Goal: Complete application form: Complete application form

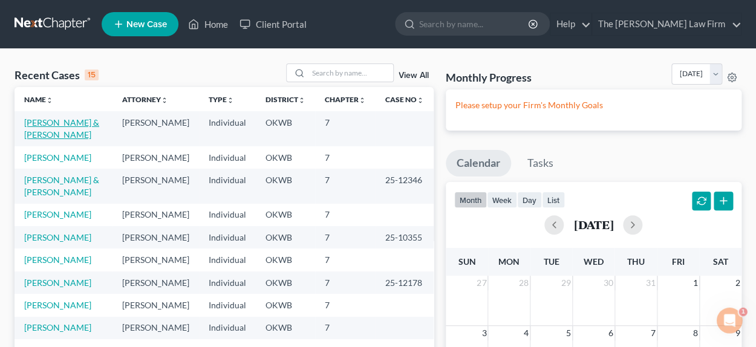
click at [85, 124] on link "[PERSON_NAME] & [PERSON_NAME]" at bounding box center [61, 128] width 75 height 22
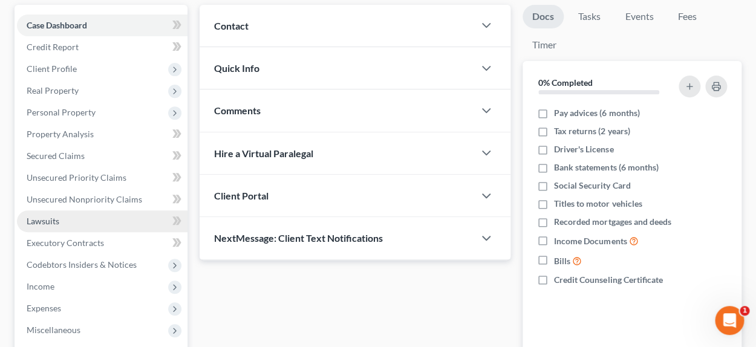
scroll to position [120, 0]
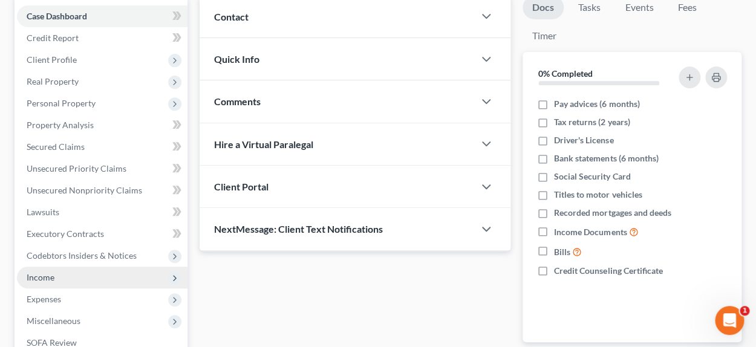
click at [73, 277] on span "Income" at bounding box center [102, 278] width 171 height 22
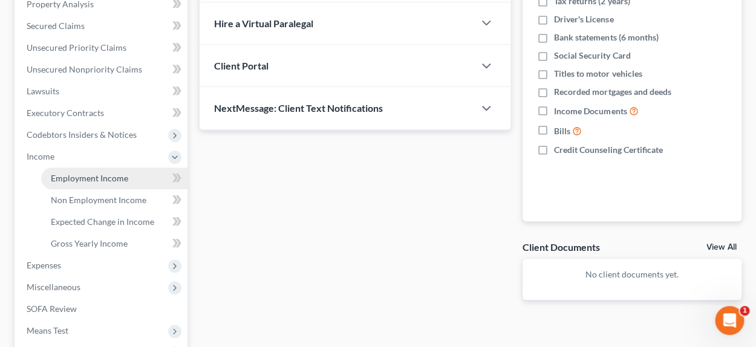
click at [116, 174] on span "Employment Income" at bounding box center [89, 178] width 77 height 10
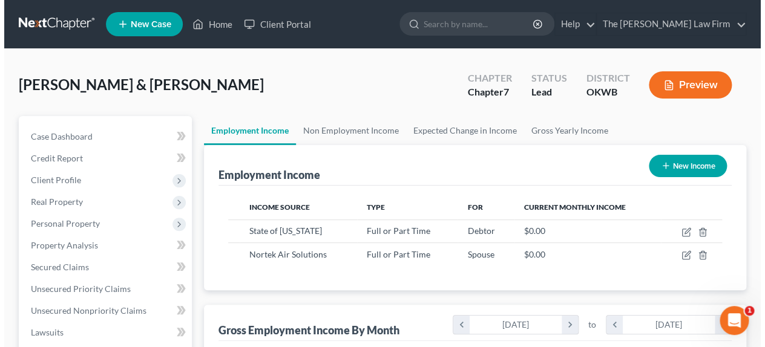
scroll to position [216, 302]
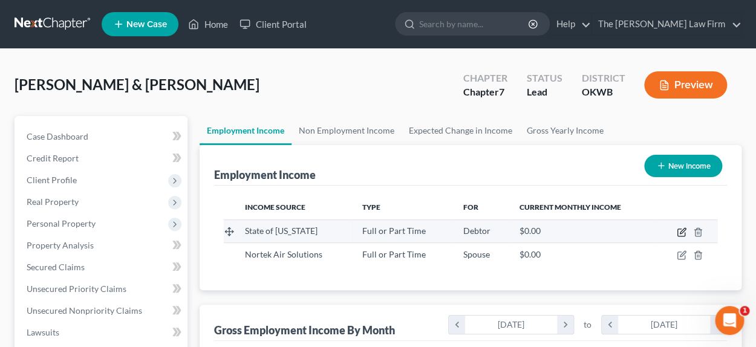
click at [678, 233] on icon "button" at bounding box center [682, 233] width 10 height 10
select select "0"
select select "37"
select select "0"
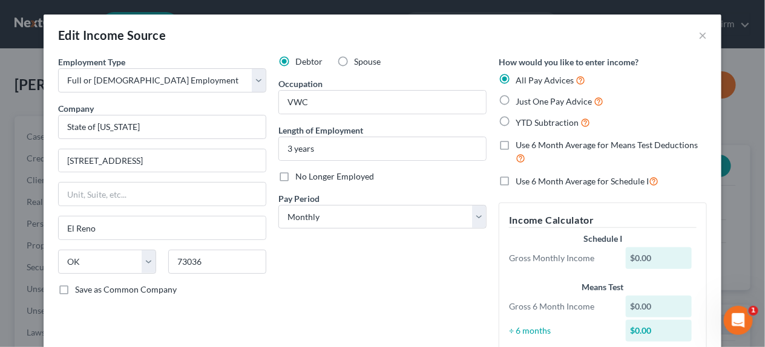
scroll to position [103, 0]
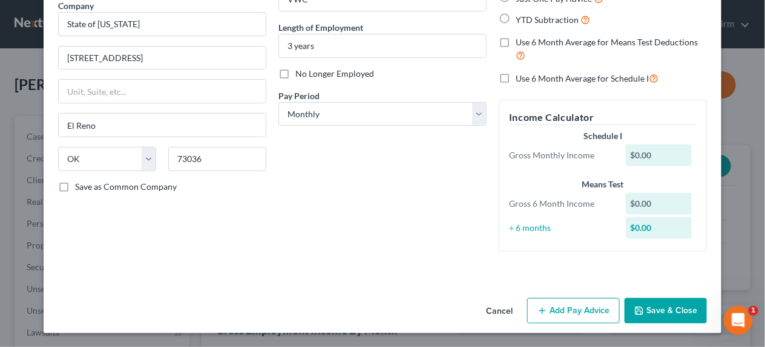
click at [585, 317] on button "Add Pay Advice" at bounding box center [573, 310] width 93 height 25
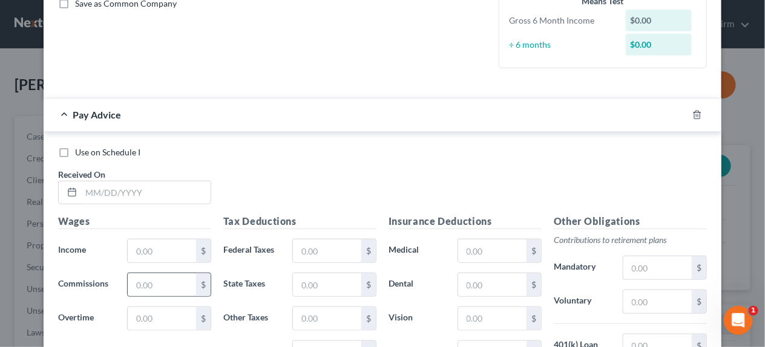
scroll to position [345, 0]
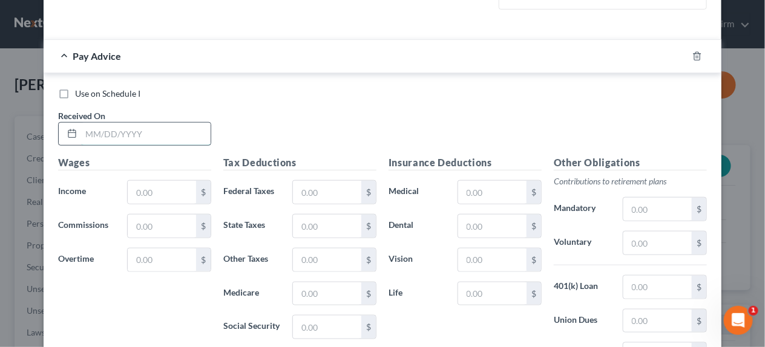
click at [90, 128] on input "text" at bounding box center [145, 134] width 129 height 23
type input "[DATE]"
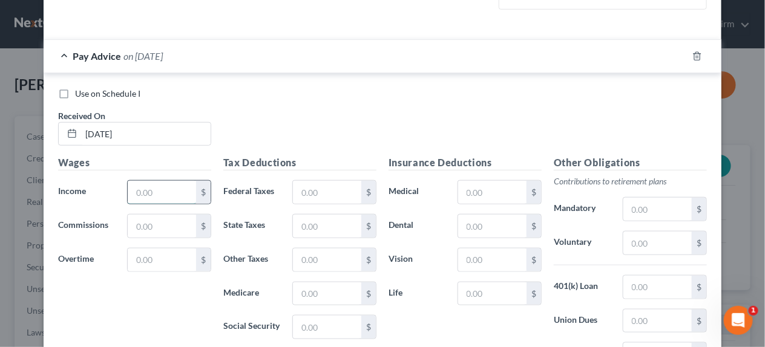
click at [154, 191] on input "text" at bounding box center [162, 192] width 68 height 23
type input "5,161.18"
drag, startPoint x: 334, startPoint y: 194, endPoint x: 324, endPoint y: 198, distance: 11.1
click at [333, 194] on input "text" at bounding box center [327, 192] width 68 height 23
type input "25.60"
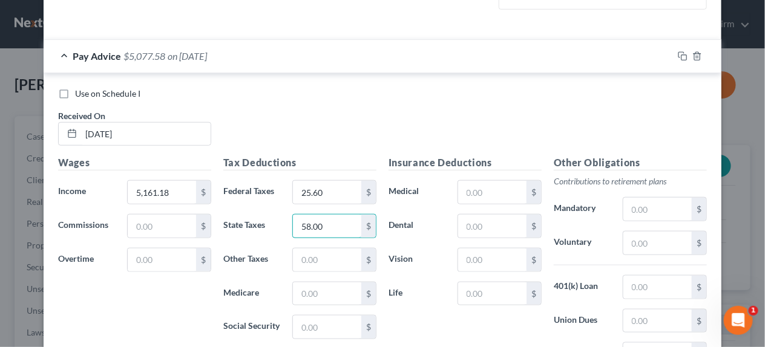
type input "58.00"
type input "45.45"
type input "194.34"
click at [472, 194] on input "text" at bounding box center [492, 192] width 68 height 23
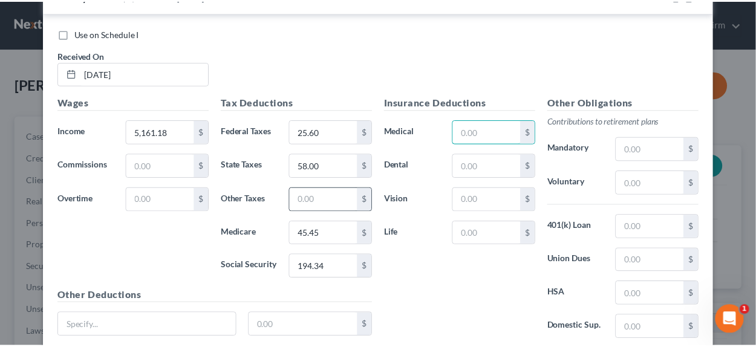
scroll to position [500, 0]
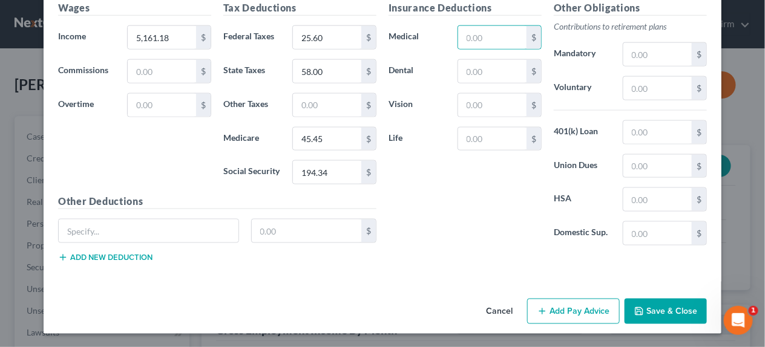
click at [662, 307] on button "Save & Close" at bounding box center [665, 311] width 82 height 25
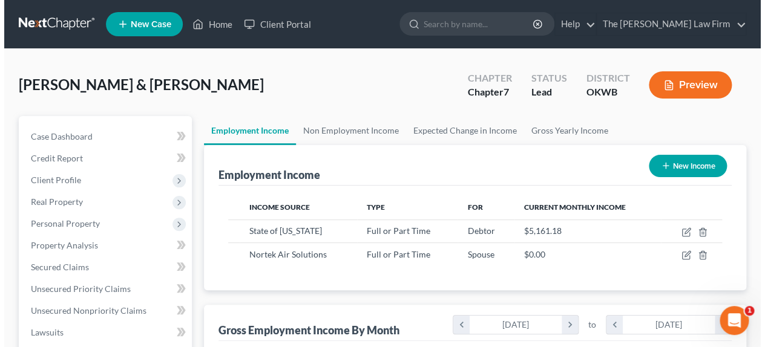
scroll to position [604902, 604816]
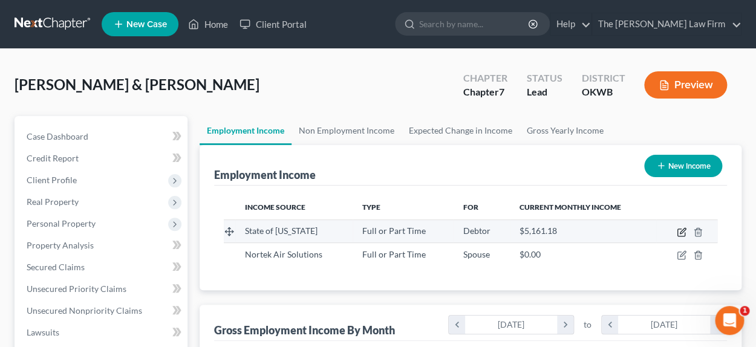
click at [681, 232] on icon "button" at bounding box center [682, 233] width 10 height 10
select select "0"
select select "37"
select select "0"
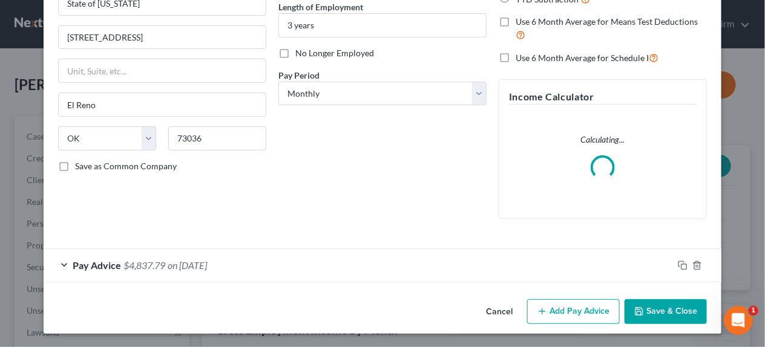
scroll to position [124, 0]
click at [101, 267] on div "Pay Advice $4,837.79 on [DATE]" at bounding box center [358, 265] width 629 height 32
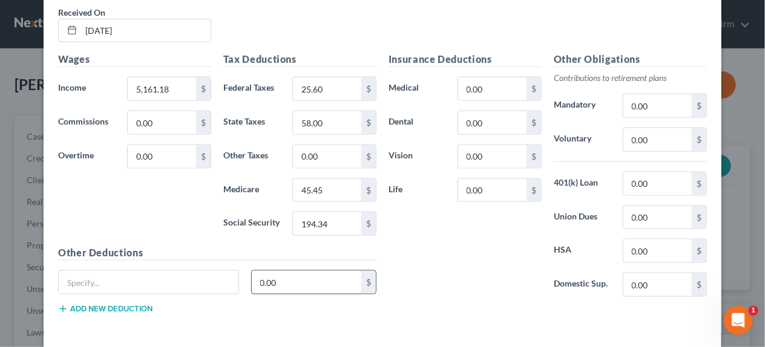
scroll to position [427, 0]
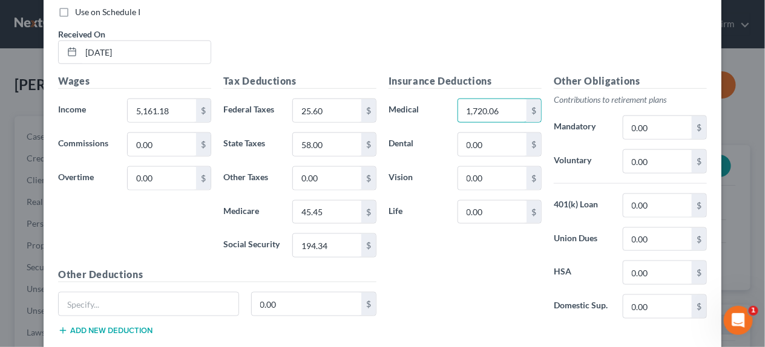
type input "1,720.06"
type input "197.90"
type input "26.50"
type input "5.20"
click at [655, 156] on input "0.00" at bounding box center [657, 161] width 68 height 23
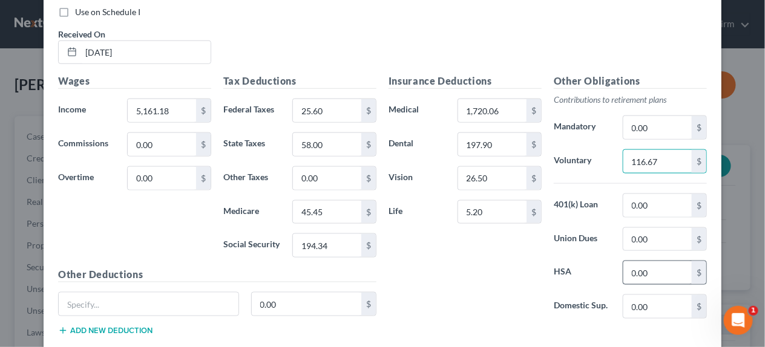
type input "116.67"
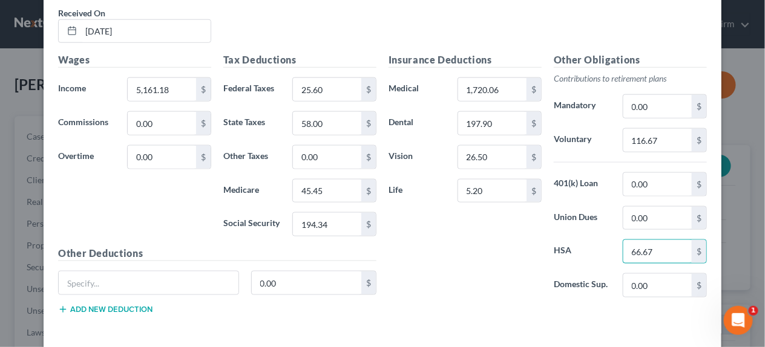
scroll to position [500, 0]
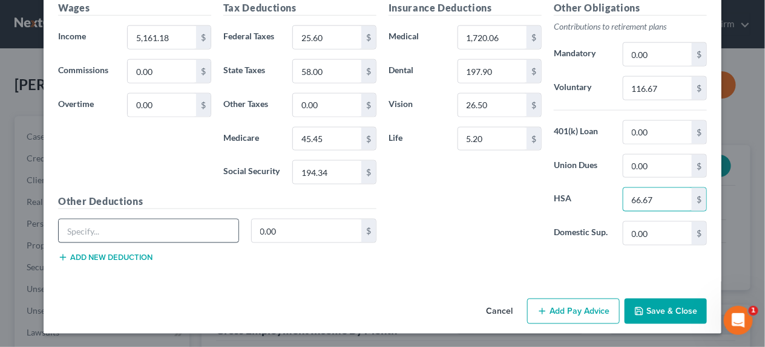
type input "66.67"
click at [110, 233] on input "text" at bounding box center [149, 231] width 180 height 23
type input "Disability"
click at [307, 227] on input "0.00" at bounding box center [307, 231] width 110 height 23
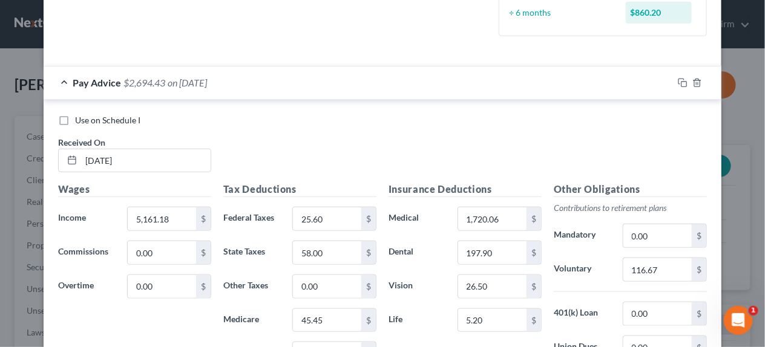
scroll to position [379, 0]
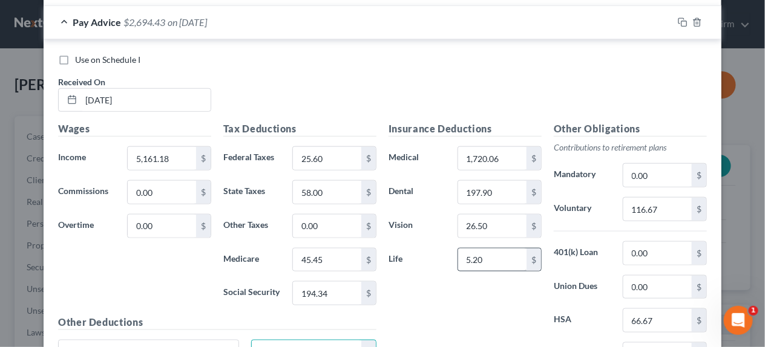
type input "10.36"
click at [497, 262] on input "5.20" at bounding box center [492, 260] width 68 height 23
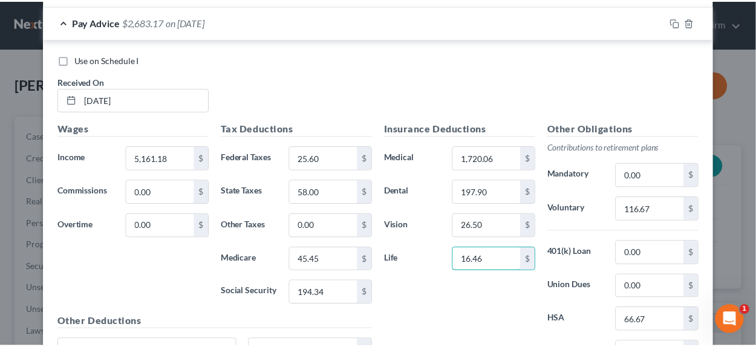
scroll to position [500, 0]
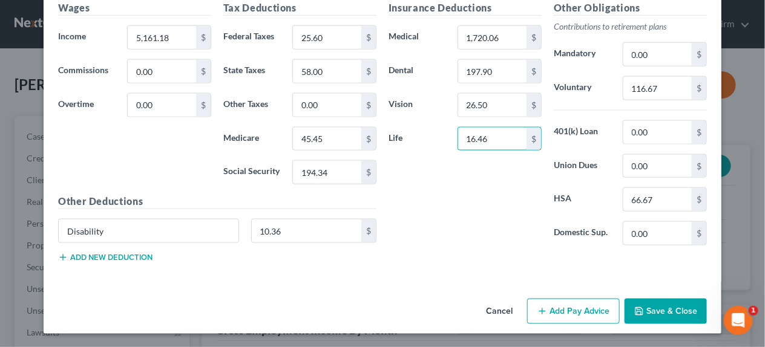
type input "16.46"
click at [670, 310] on button "Save & Close" at bounding box center [665, 311] width 82 height 25
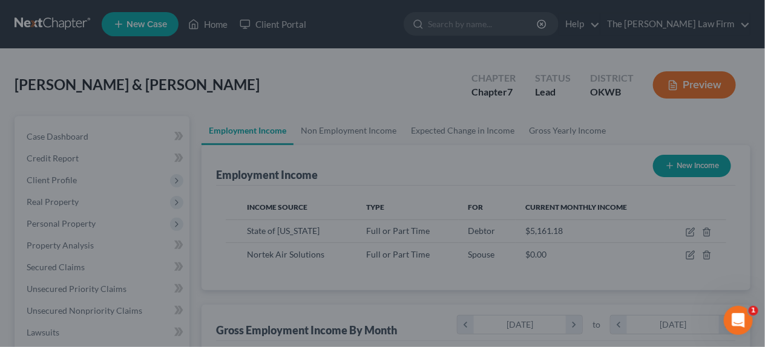
scroll to position [604902, 604816]
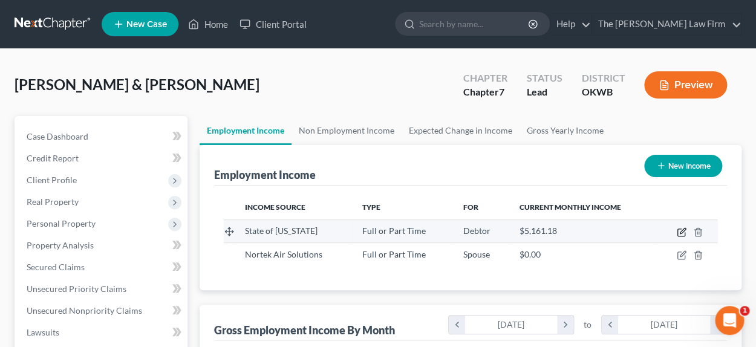
click at [679, 234] on icon "button" at bounding box center [682, 233] width 10 height 10
select select "0"
select select "37"
select select "0"
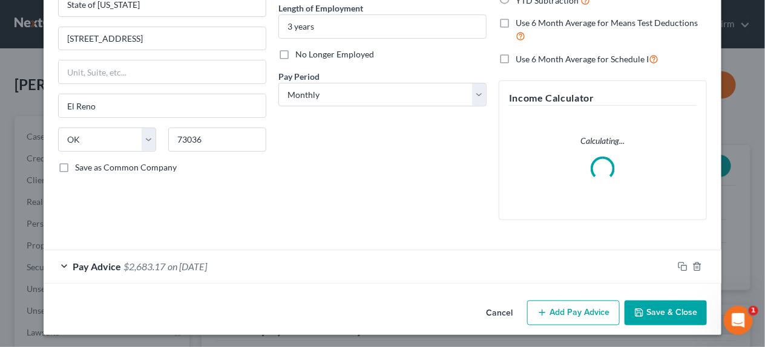
scroll to position [124, 0]
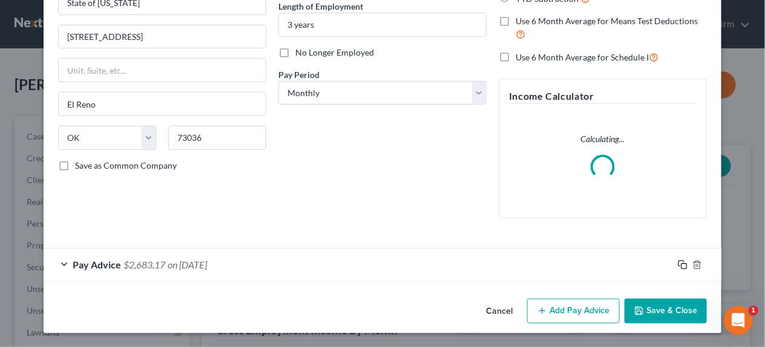
click at [678, 264] on icon "button" at bounding box center [683, 265] width 10 height 10
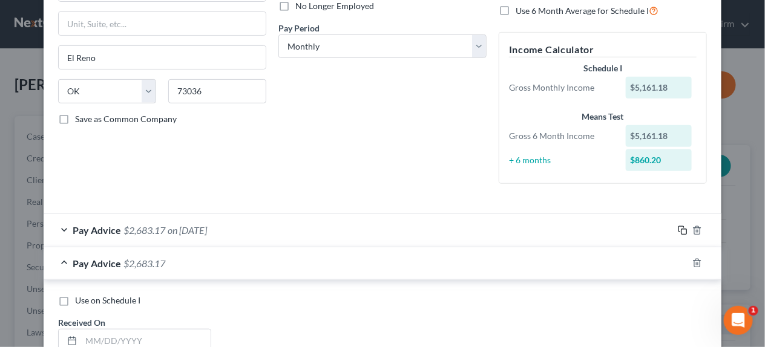
scroll to position [306, 0]
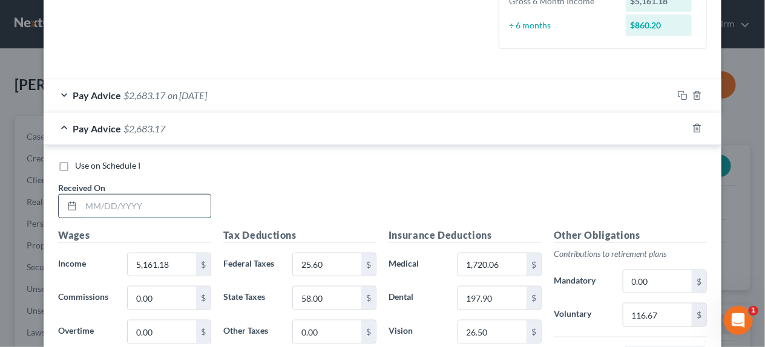
click at [126, 205] on input "text" at bounding box center [145, 206] width 129 height 23
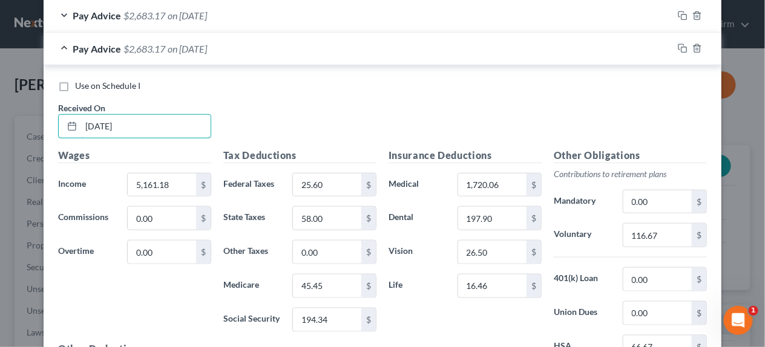
scroll to position [351, 0]
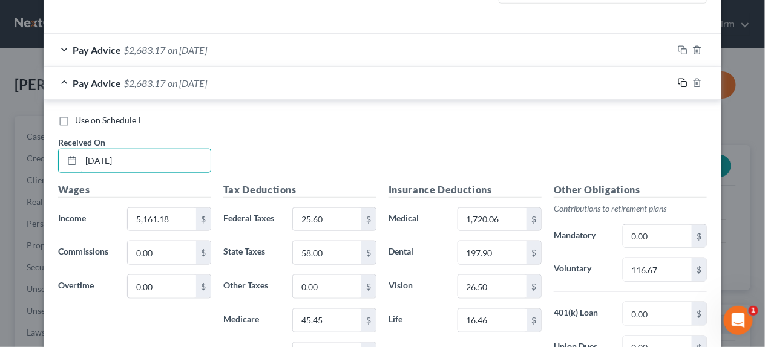
type input "[DATE]"
click at [678, 81] on icon "button" at bounding box center [683, 83] width 10 height 10
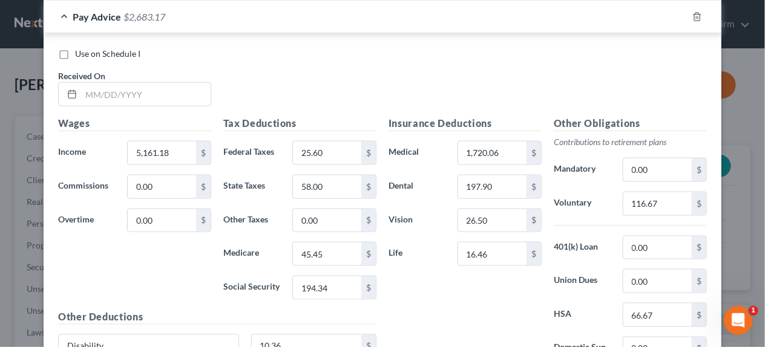
scroll to position [444, 0]
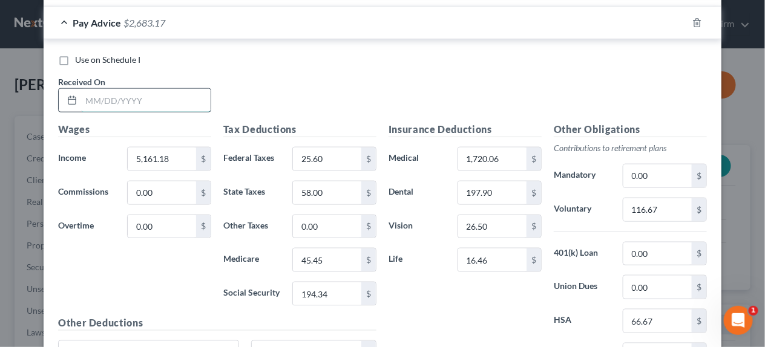
click at [128, 96] on input "text" at bounding box center [145, 100] width 129 height 23
type input "[DATE]"
click at [682, 23] on rect "button" at bounding box center [683, 24] width 5 height 5
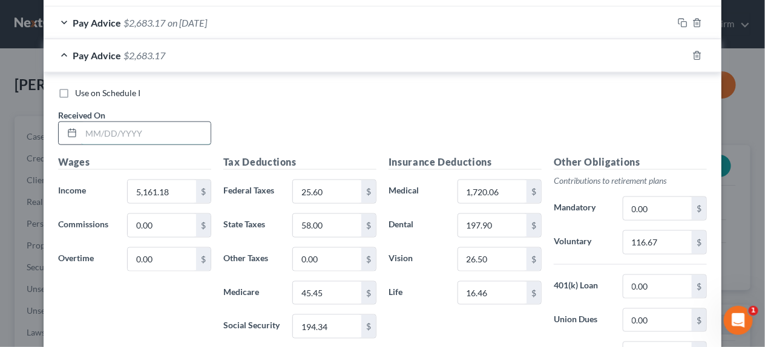
click at [181, 129] on input "text" at bounding box center [145, 133] width 129 height 23
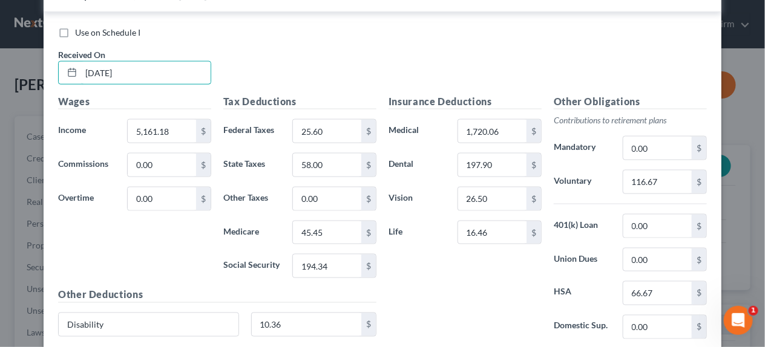
scroll to position [384, 0]
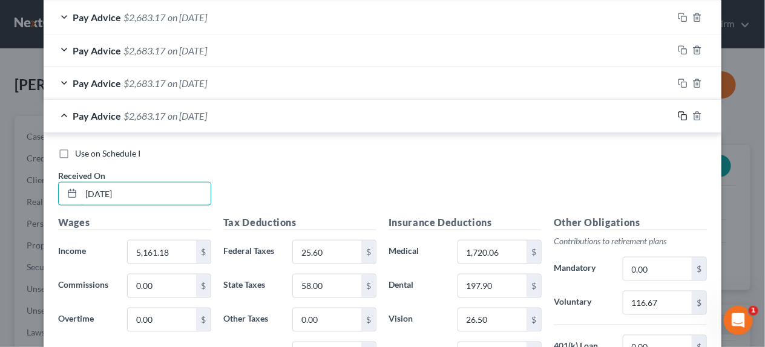
type input "[DATE]"
click at [678, 113] on icon "button" at bounding box center [683, 116] width 10 height 10
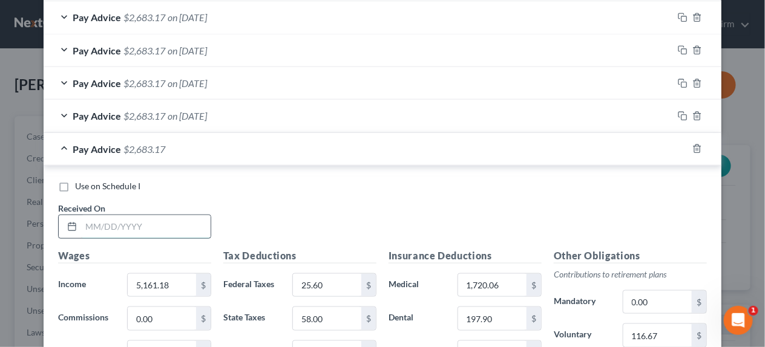
drag, startPoint x: 119, startPoint y: 229, endPoint x: 125, endPoint y: 232, distance: 7.6
click at [119, 229] on input "text" at bounding box center [145, 226] width 129 height 23
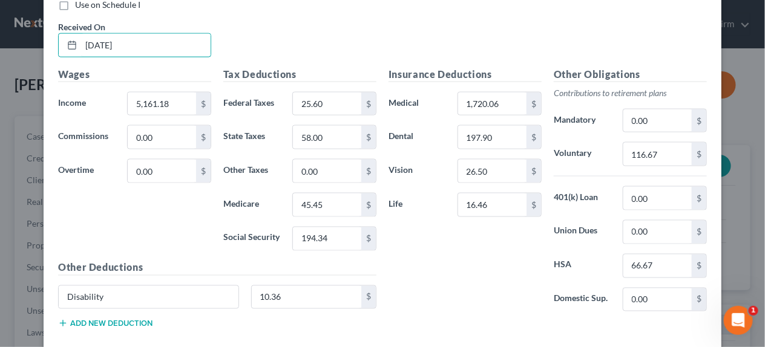
scroll to position [444, 0]
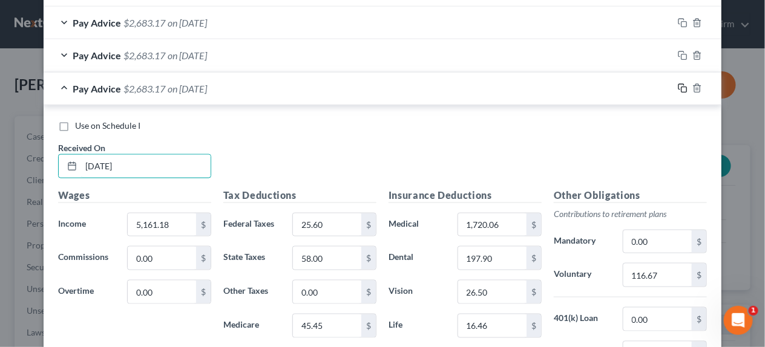
type input "[DATE]"
click at [678, 86] on icon "button" at bounding box center [683, 89] width 10 height 10
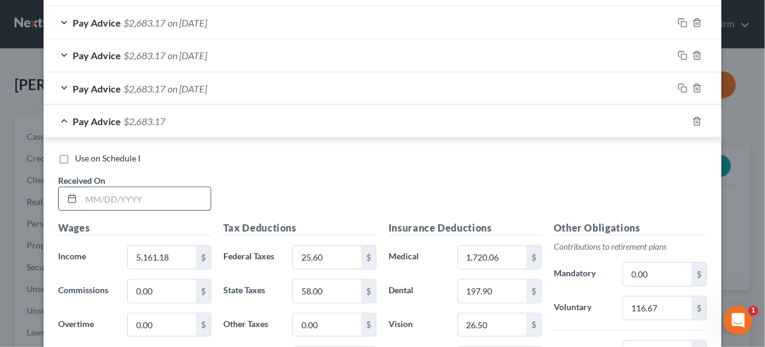
click at [110, 197] on input "text" at bounding box center [145, 199] width 129 height 23
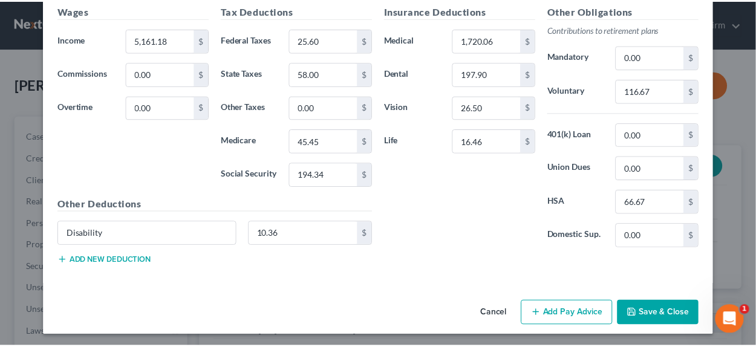
scroll to position [664, 0]
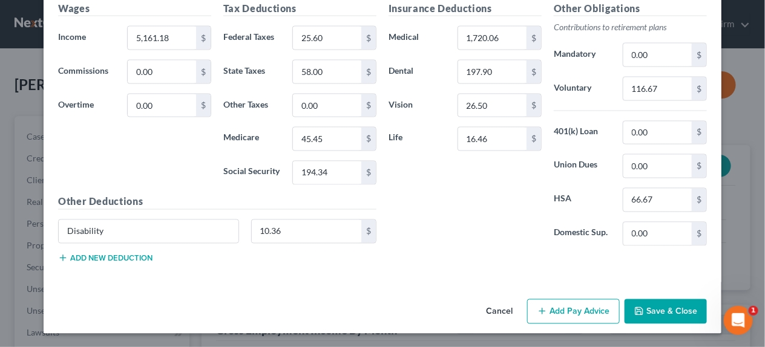
type input "[DATE]"
click at [663, 309] on button "Save & Close" at bounding box center [665, 312] width 82 height 25
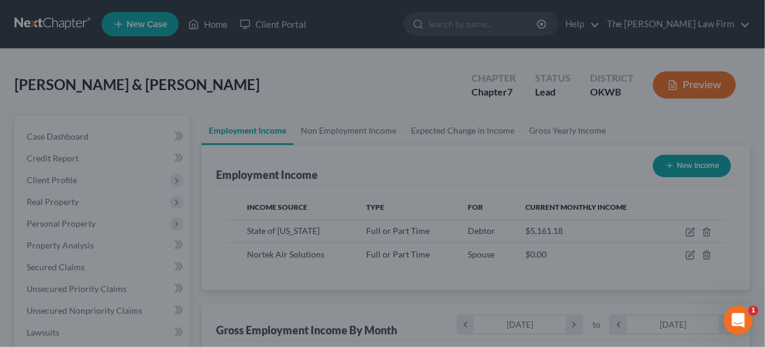
scroll to position [604902, 604816]
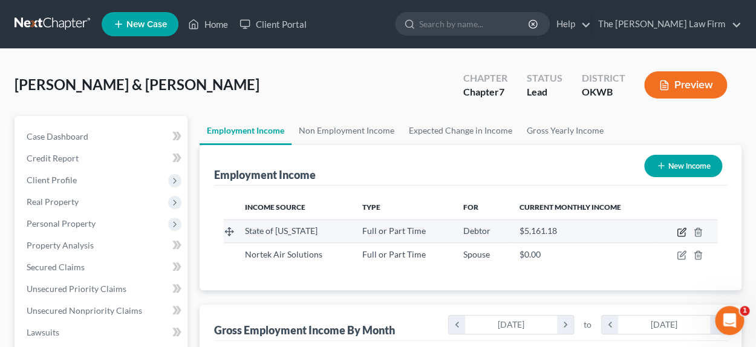
click at [679, 234] on icon "button" at bounding box center [682, 233] width 10 height 10
select select "0"
select select "37"
select select "0"
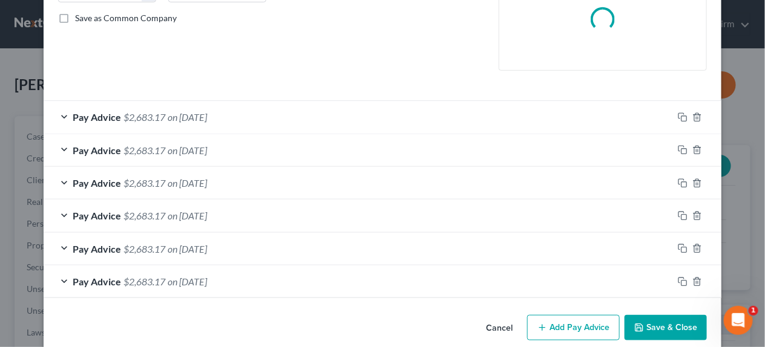
scroll to position [288, 0]
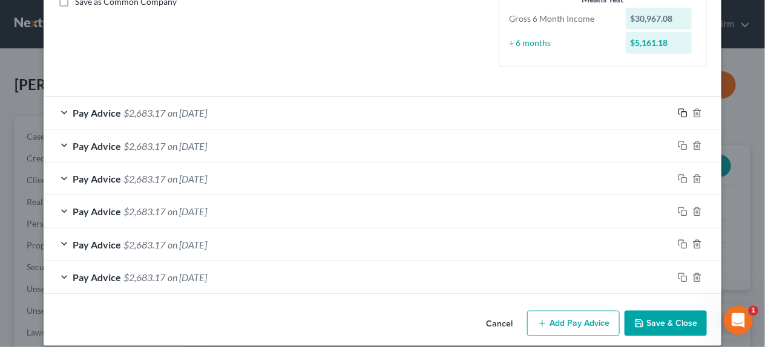
click at [681, 114] on rect "button" at bounding box center [683, 114] width 5 height 5
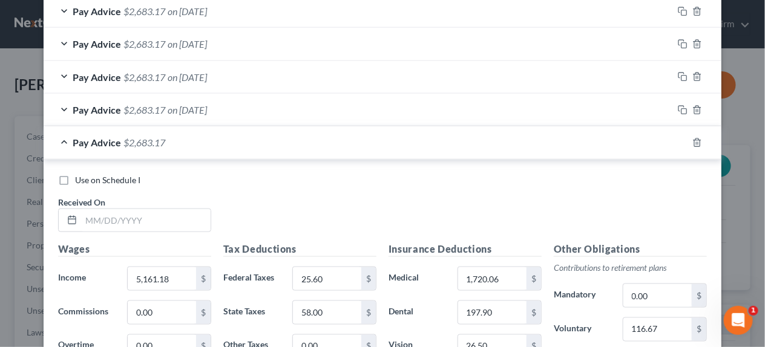
scroll to position [470, 0]
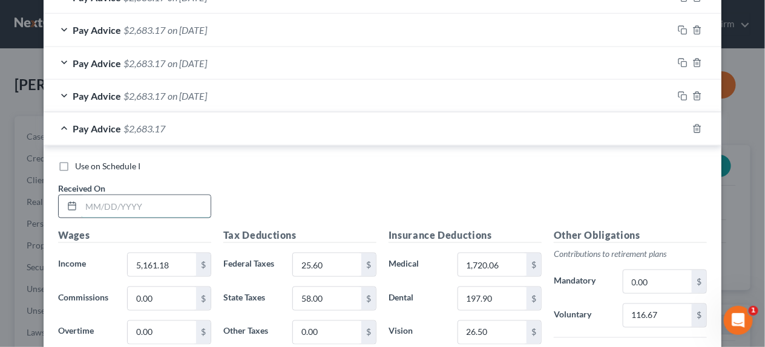
click at [116, 206] on input "text" at bounding box center [145, 206] width 129 height 23
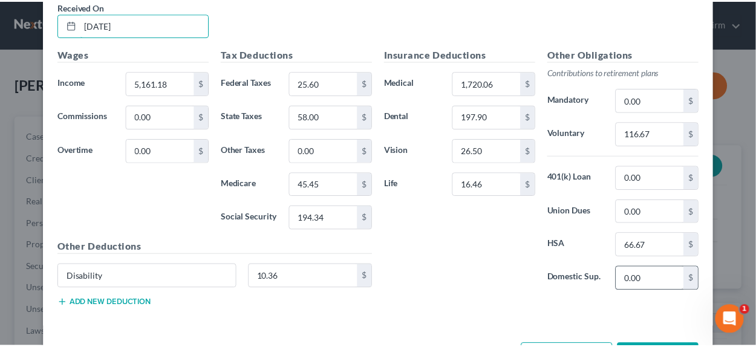
scroll to position [696, 0]
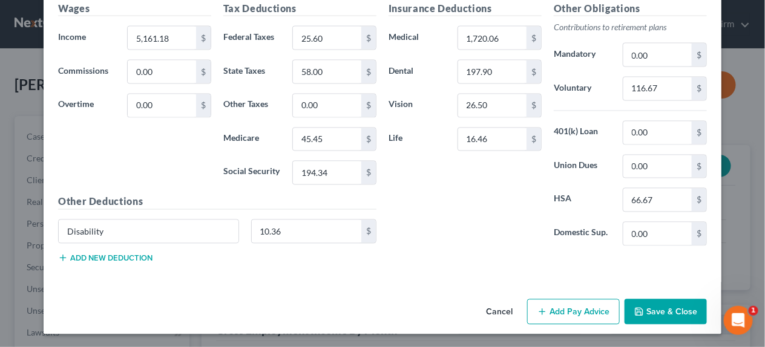
type input "[DATE]"
click at [664, 305] on button "Save & Close" at bounding box center [665, 312] width 82 height 25
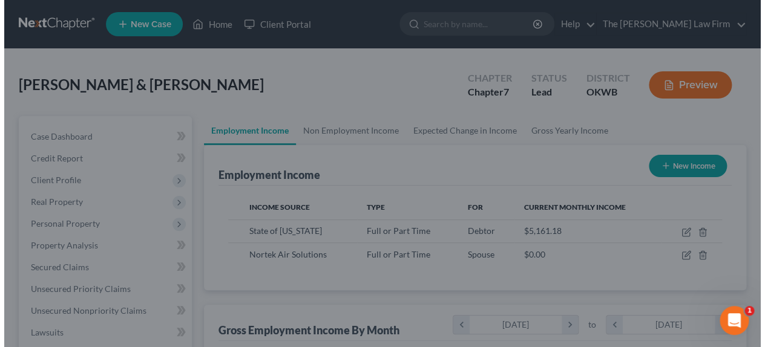
scroll to position [604902, 604816]
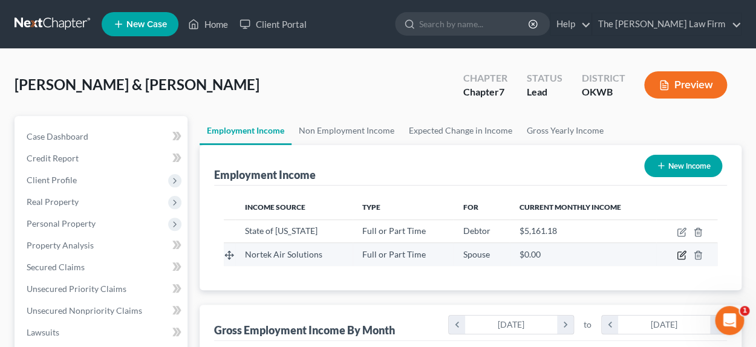
click at [680, 254] on icon "button" at bounding box center [682, 256] width 10 height 10
select select "0"
select select "37"
select select "2"
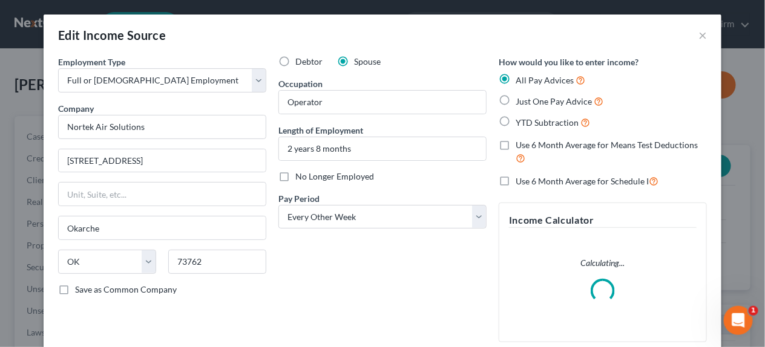
scroll to position [91, 0]
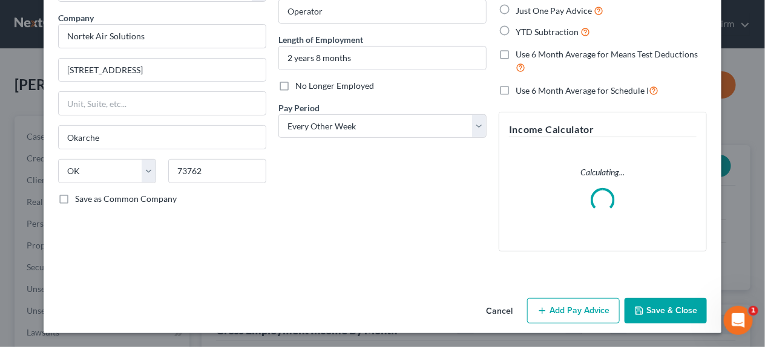
click at [555, 311] on button "Add Pay Advice" at bounding box center [573, 310] width 93 height 25
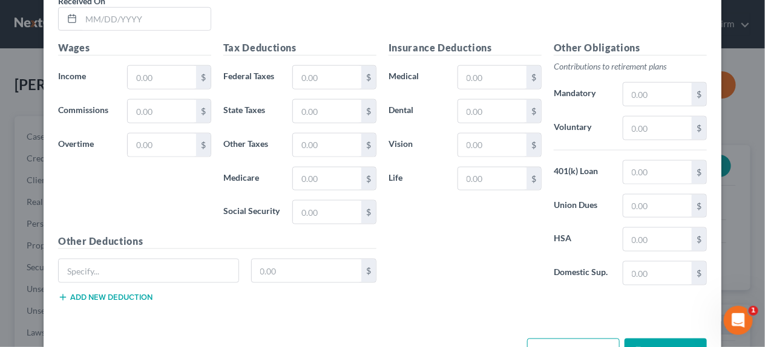
scroll to position [466, 0]
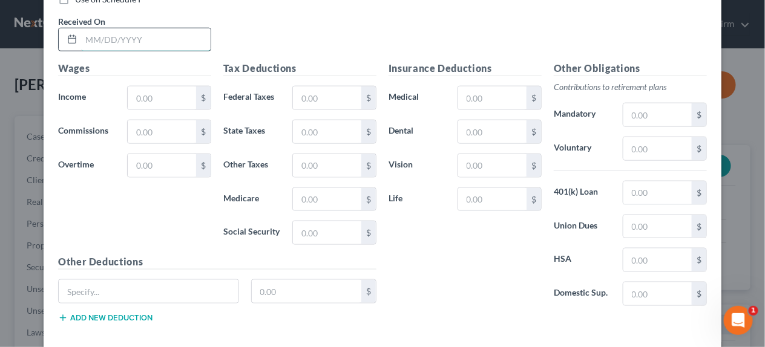
click at [99, 41] on input "text" at bounding box center [145, 39] width 129 height 23
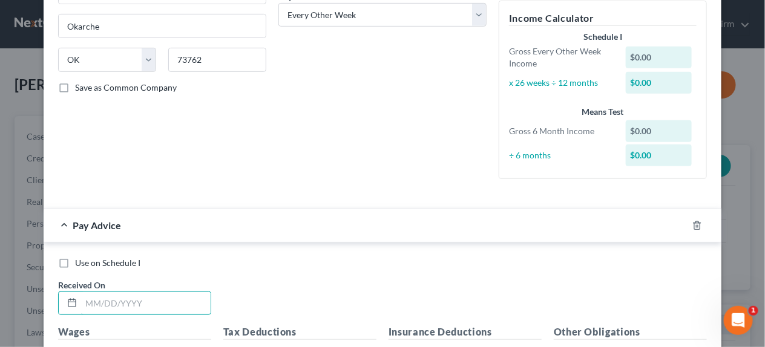
scroll to position [284, 0]
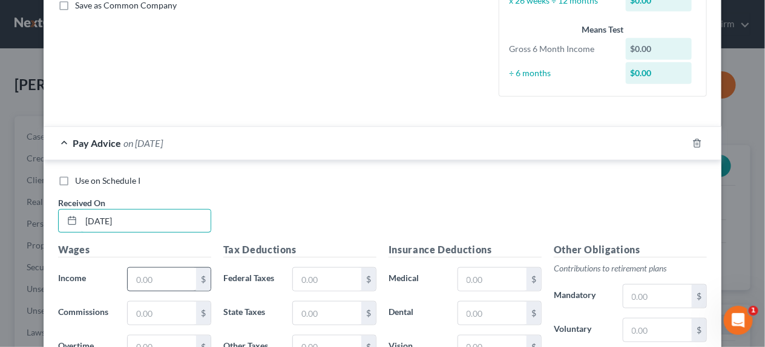
type input "[DATE]"
click at [161, 282] on input "text" at bounding box center [162, 279] width 68 height 23
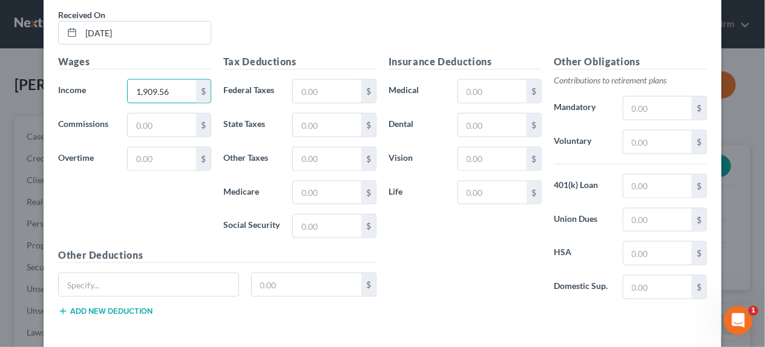
scroll to position [526, 0]
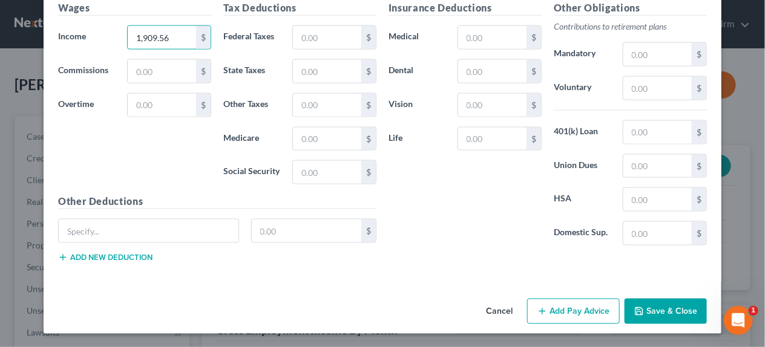
type input "1,909.56"
click at [669, 305] on button "Save & Close" at bounding box center [665, 311] width 82 height 25
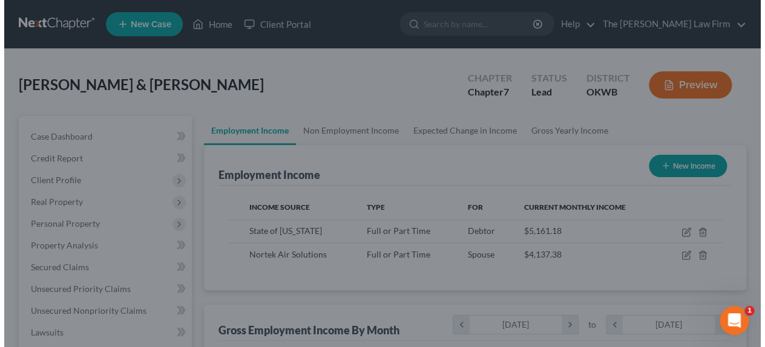
scroll to position [604902, 604816]
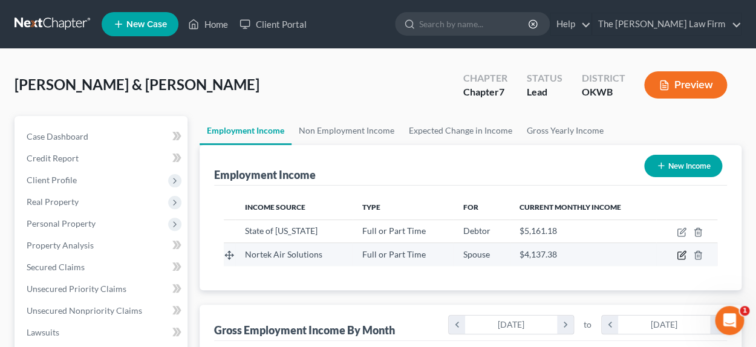
click at [684, 253] on icon "button" at bounding box center [682, 254] width 5 height 5
select select "0"
select select "37"
select select "2"
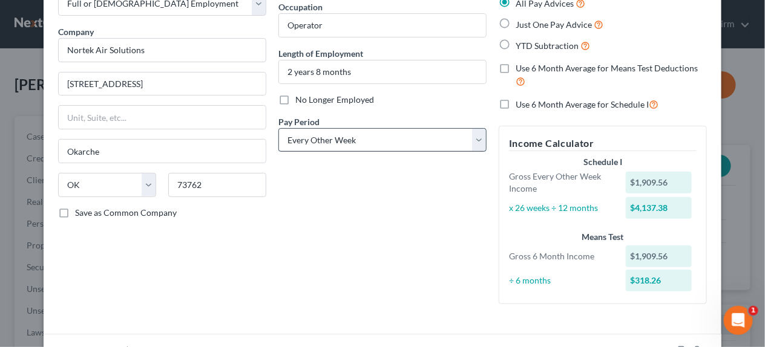
scroll to position [0, 0]
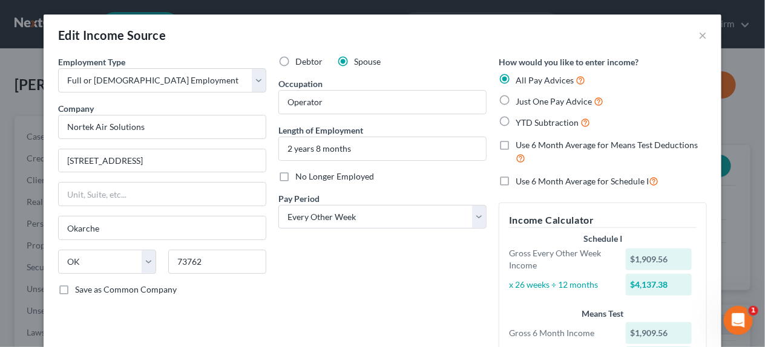
click at [516, 100] on label "Just One Pay Advice" at bounding box center [560, 101] width 88 height 14
click at [520, 100] on input "Just One Pay Advice" at bounding box center [524, 98] width 8 height 8
radio input "true"
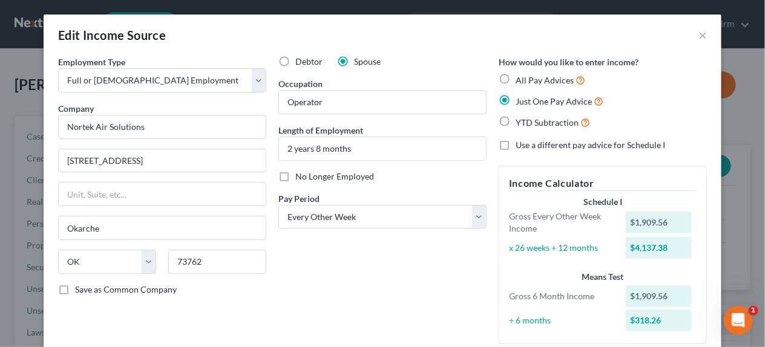
click at [516, 76] on label "All Pay Advices" at bounding box center [551, 80] width 70 height 14
click at [520, 76] on input "All Pay Advices" at bounding box center [524, 77] width 8 height 8
radio input "true"
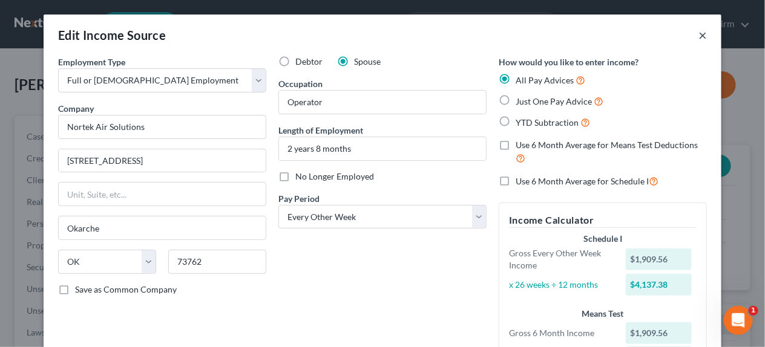
click at [698, 34] on button "×" at bounding box center [702, 35] width 8 height 15
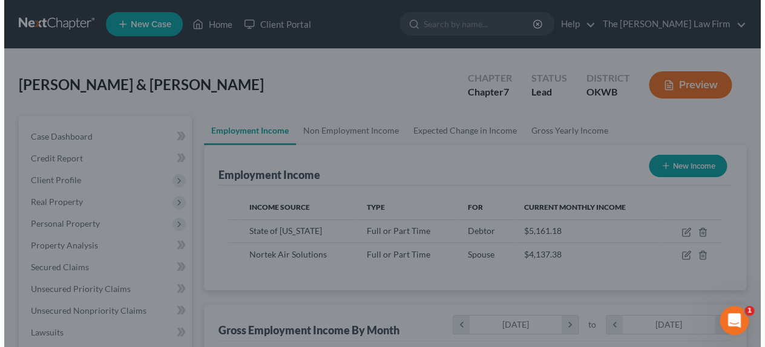
scroll to position [604902, 604816]
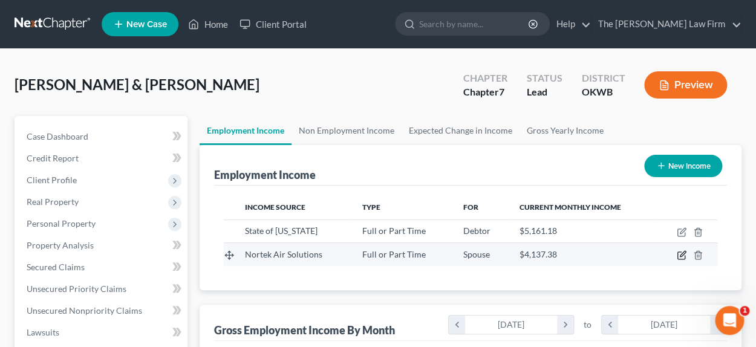
click at [680, 255] on icon "button" at bounding box center [682, 256] width 10 height 10
select select "0"
select select "37"
select select "2"
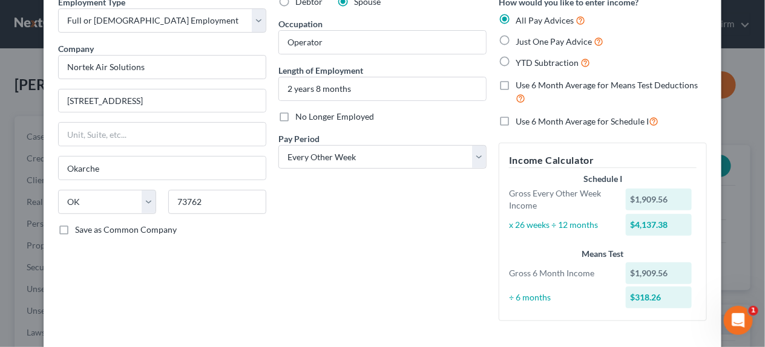
scroll to position [163, 0]
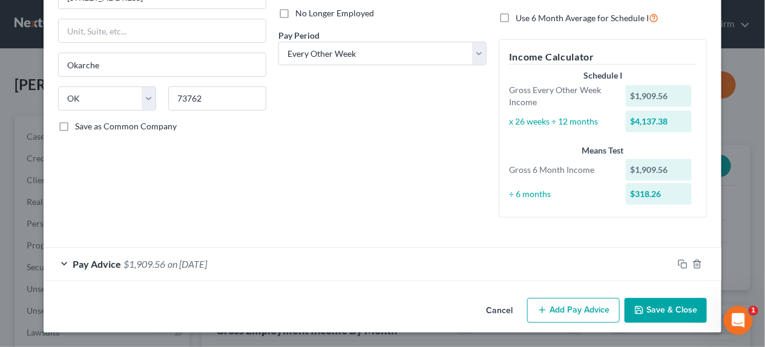
click at [84, 264] on span "Pay Advice" at bounding box center [97, 263] width 48 height 11
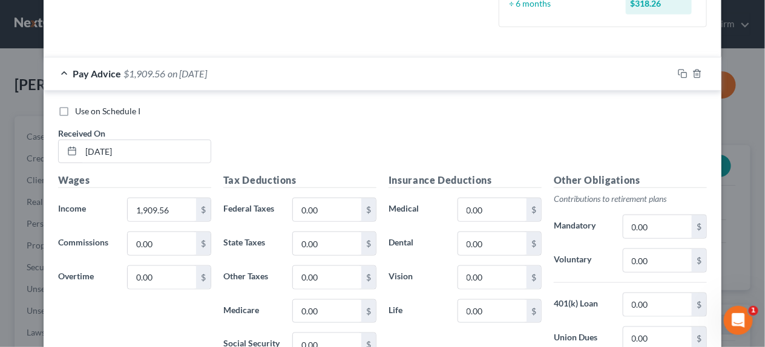
scroll to position [405, 0]
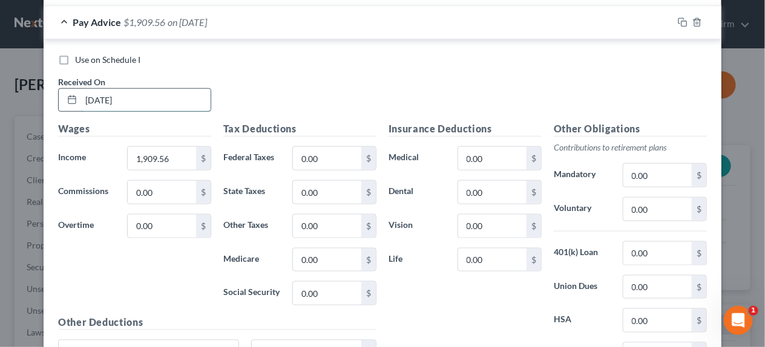
drag, startPoint x: 142, startPoint y: 100, endPoint x: 57, endPoint y: 96, distance: 85.4
click at [58, 96] on div "[DATE]" at bounding box center [134, 100] width 153 height 24
type input "[DATE]"
click at [171, 156] on input "1,909.56" at bounding box center [162, 158] width 68 height 23
type input "1,498.65"
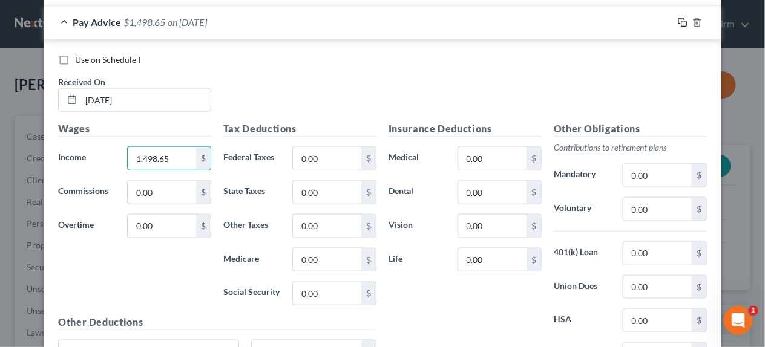
click at [678, 19] on icon "button" at bounding box center [683, 23] width 10 height 10
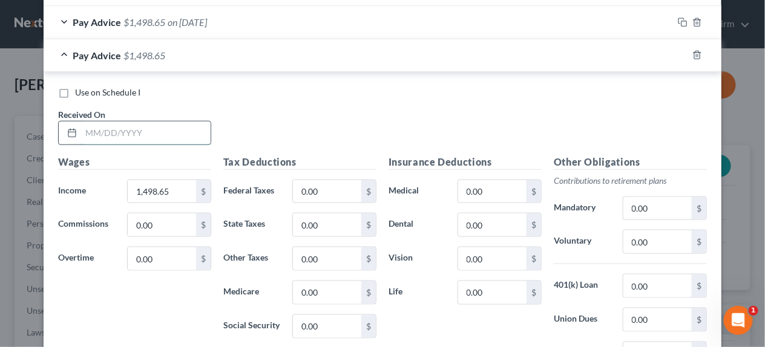
click at [114, 136] on input "text" at bounding box center [145, 133] width 129 height 23
type input "[DATE]"
click at [177, 188] on input "1,498.65" at bounding box center [162, 191] width 68 height 23
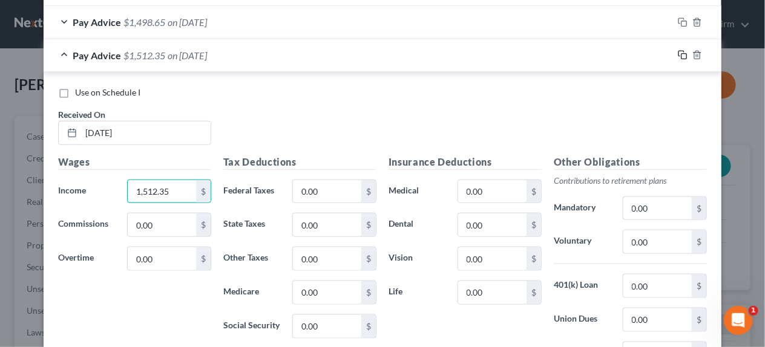
type input "1,512.35"
click at [681, 54] on rect "button" at bounding box center [683, 56] width 5 height 5
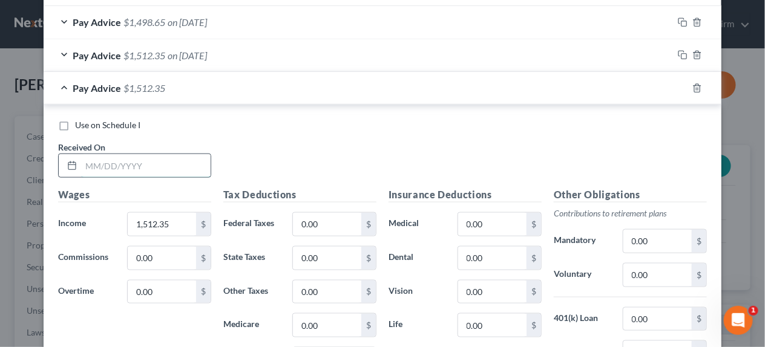
drag, startPoint x: 129, startPoint y: 162, endPoint x: 139, endPoint y: 167, distance: 11.1
click at [129, 162] on input "text" at bounding box center [145, 165] width 129 height 23
type input "[DATE]"
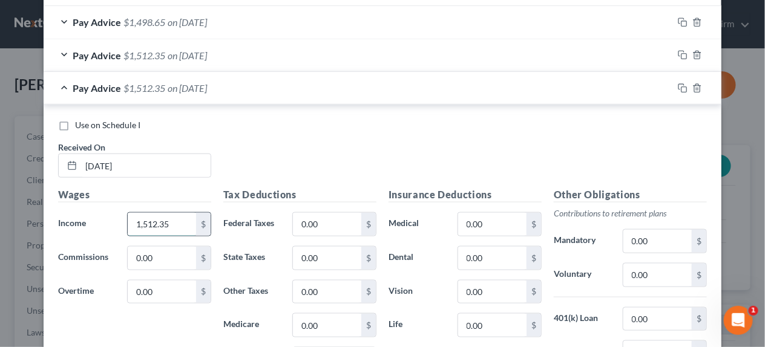
click at [170, 224] on input "1,512.35" at bounding box center [162, 224] width 68 height 23
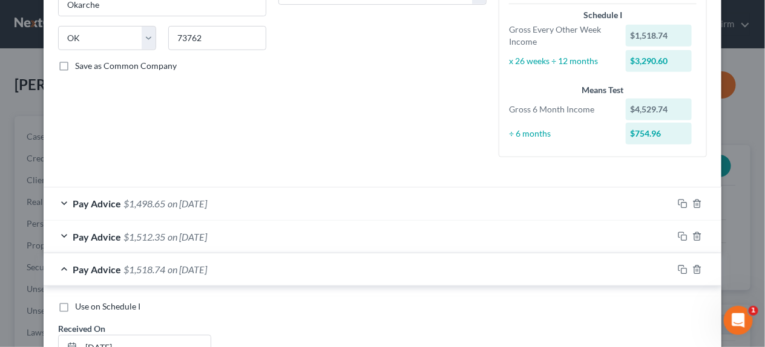
scroll to position [284, 0]
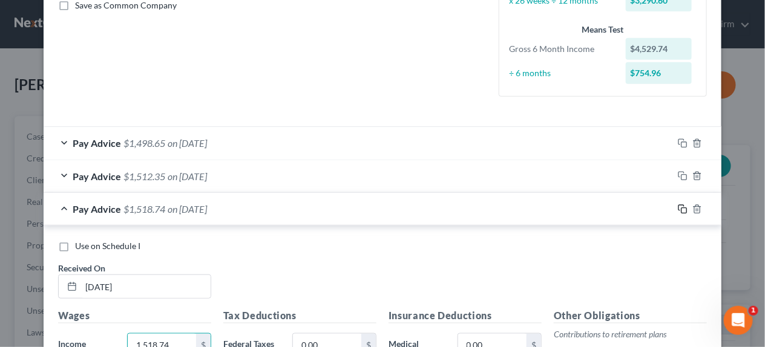
type input "1,518.74"
click at [679, 205] on icon "button" at bounding box center [680, 207] width 5 height 5
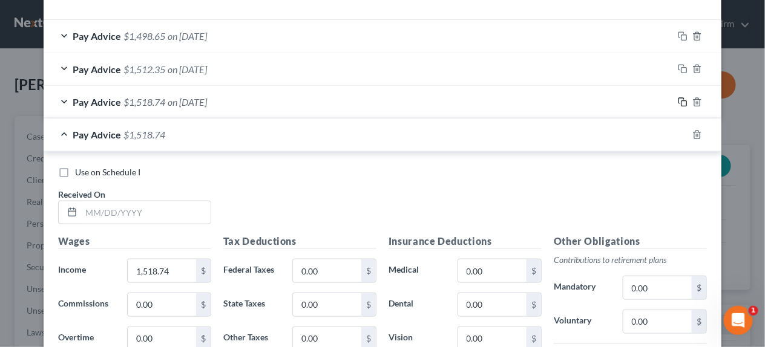
scroll to position [405, 0]
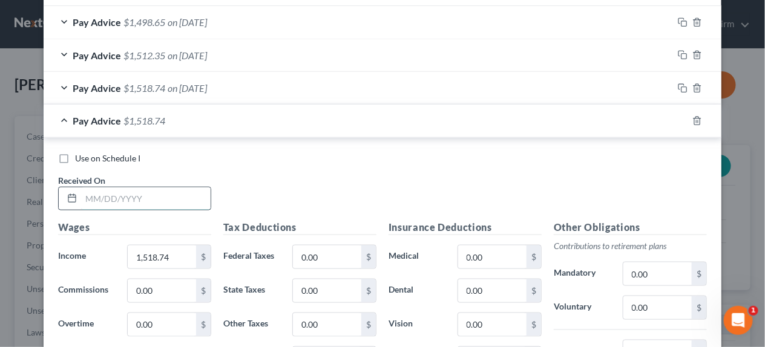
click at [146, 202] on input "text" at bounding box center [145, 199] width 129 height 23
type input "[DATE]"
click at [169, 254] on input "1,518.74" at bounding box center [162, 257] width 68 height 23
type input "1,511.41"
click at [680, 121] on icon "button" at bounding box center [683, 121] width 10 height 10
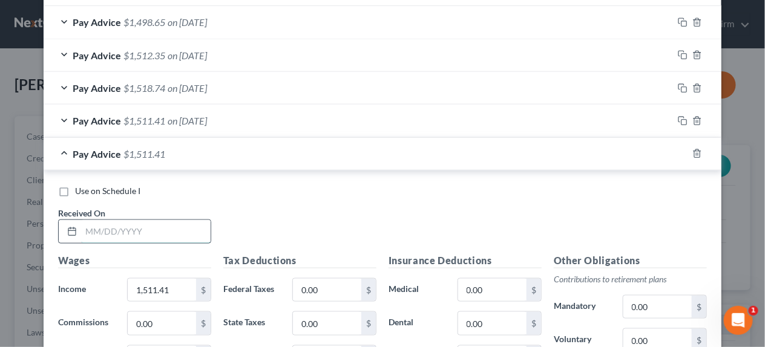
click at [116, 232] on input "text" at bounding box center [145, 231] width 129 height 23
type input "[DATE]"
click at [169, 294] on input "1,511.41" at bounding box center [162, 290] width 68 height 23
type input "1,509.34"
click at [678, 151] on icon "button" at bounding box center [683, 154] width 10 height 10
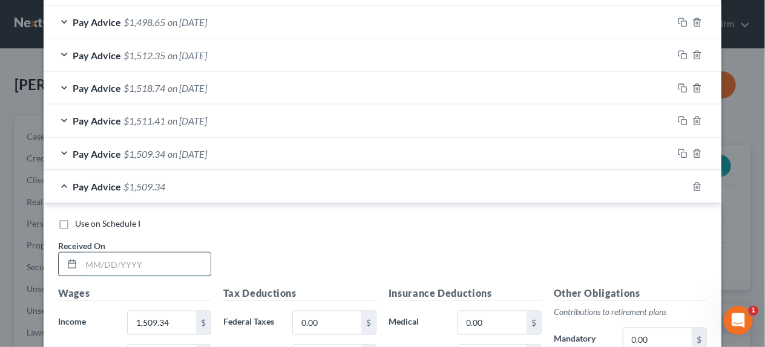
click at [127, 260] on input "text" at bounding box center [145, 264] width 129 height 23
type input "[DATE]"
click at [178, 328] on input "1,509.34" at bounding box center [162, 323] width 68 height 23
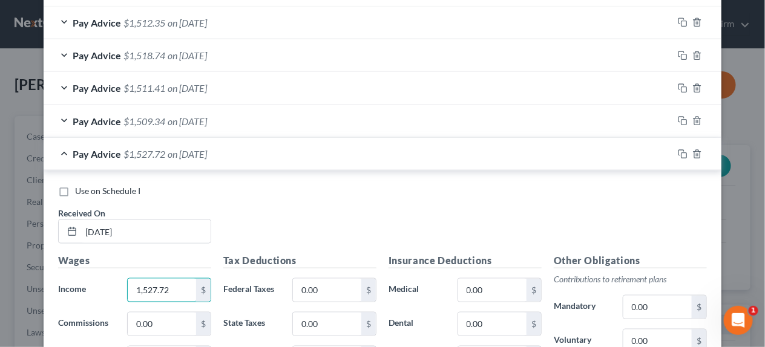
scroll to position [466, 0]
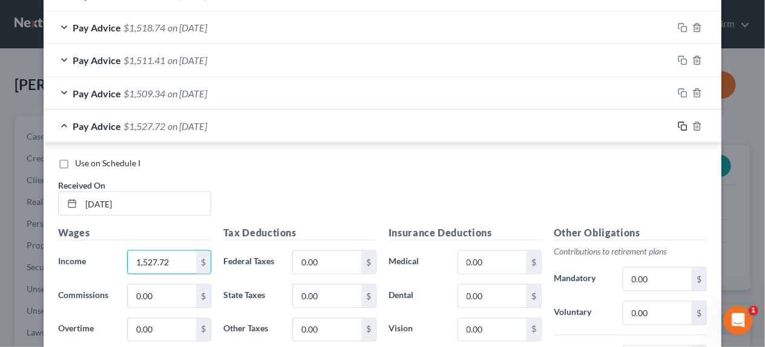
type input "1,527.72"
click at [678, 126] on icon "button" at bounding box center [683, 127] width 10 height 10
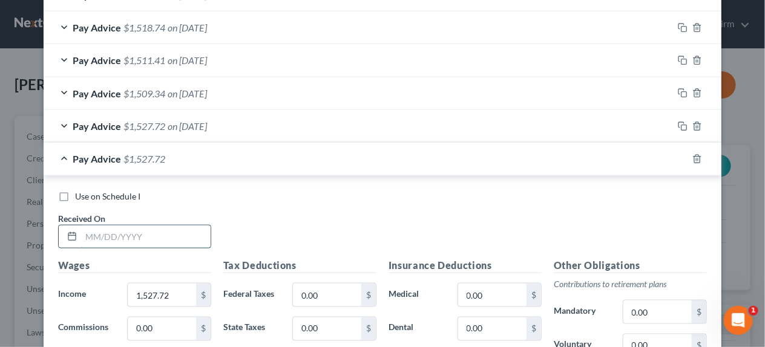
click at [136, 235] on input "text" at bounding box center [145, 237] width 129 height 23
type input "[DATE]"
click at [170, 298] on input "1,527.72" at bounding box center [162, 295] width 68 height 23
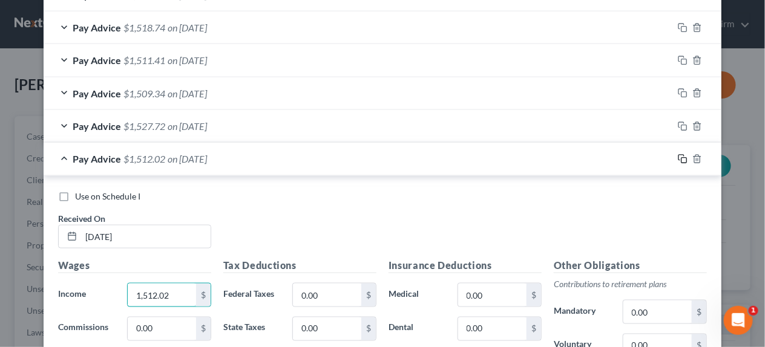
type input "1,512.02"
click at [678, 159] on icon "button" at bounding box center [683, 159] width 10 height 10
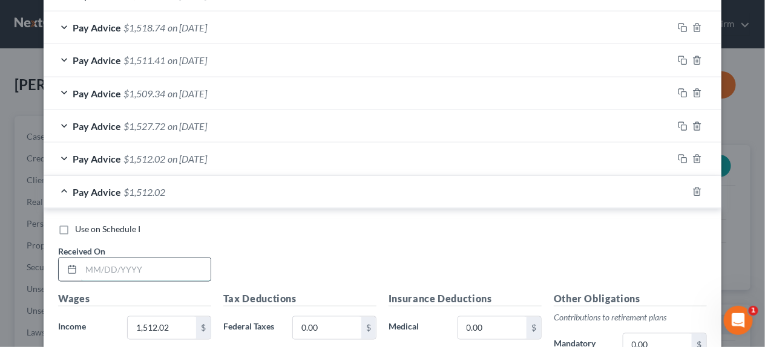
click at [119, 266] on input "text" at bounding box center [145, 269] width 129 height 23
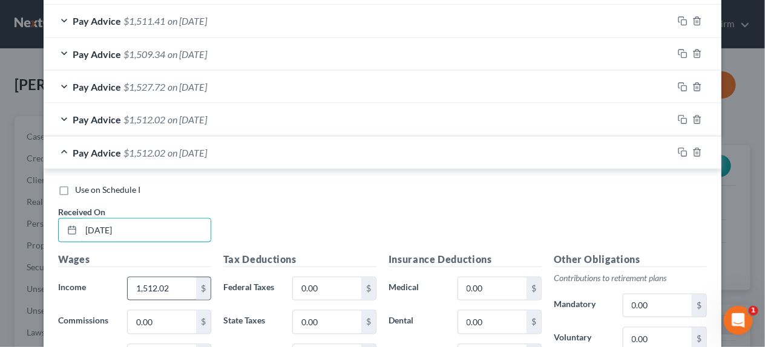
scroll to position [526, 0]
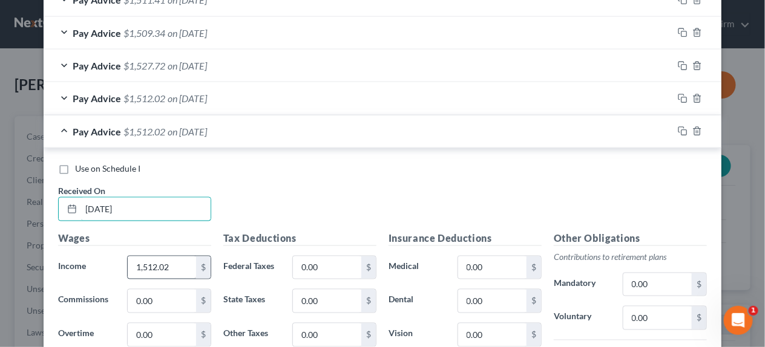
type input "[DATE]"
click at [165, 270] on input "1,512.02" at bounding box center [162, 268] width 68 height 23
type input "1,446.42"
click at [678, 131] on icon "button" at bounding box center [683, 131] width 10 height 10
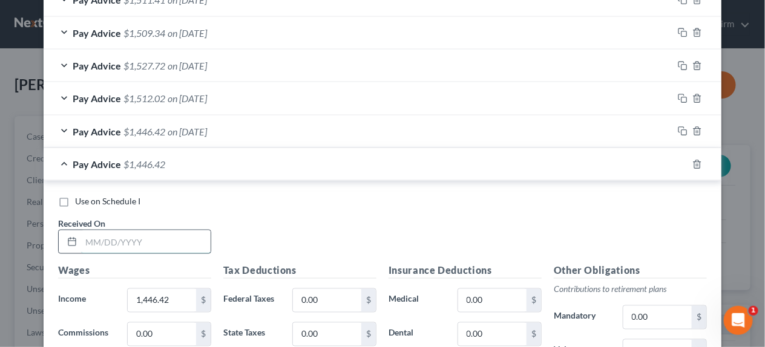
click at [118, 240] on input "text" at bounding box center [145, 242] width 129 height 23
type input "[DATE]"
click at [172, 297] on input "1,446.42" at bounding box center [162, 300] width 68 height 23
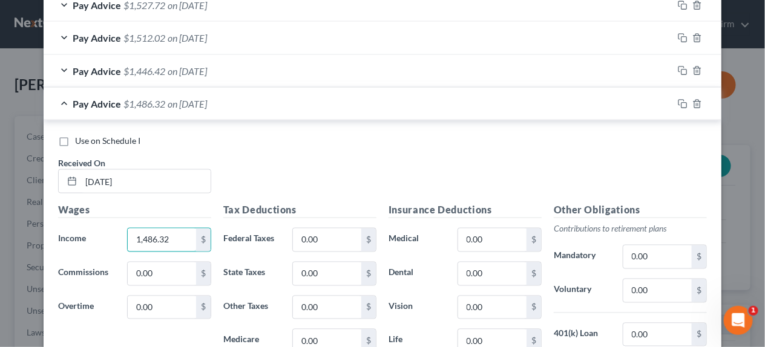
scroll to position [647, 0]
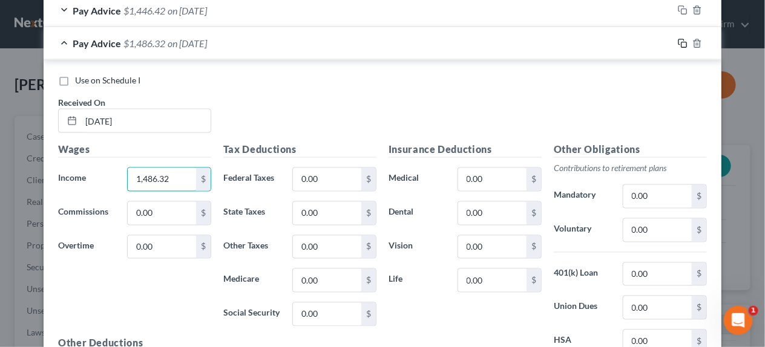
type input "1,486.32"
click at [678, 42] on icon "button" at bounding box center [683, 44] width 10 height 10
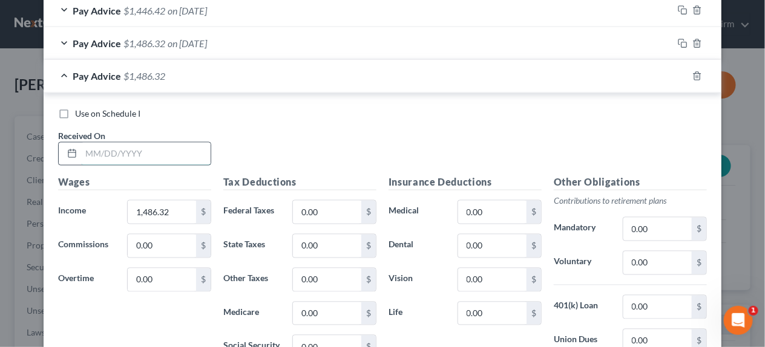
click at [153, 159] on input "text" at bounding box center [145, 154] width 129 height 23
type input "[DATE]"
click at [171, 211] on input "1,486.32" at bounding box center [162, 212] width 68 height 23
type input "1,487.69"
click at [681, 75] on rect "button" at bounding box center [683, 77] width 5 height 5
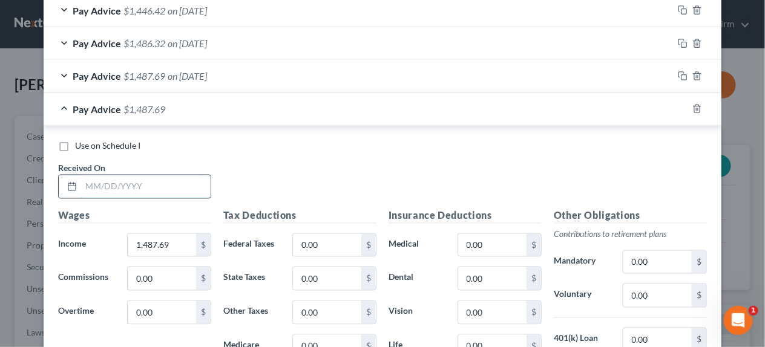
click at [103, 183] on input "text" at bounding box center [145, 186] width 129 height 23
type input "[DATE]"
click at [172, 241] on input "1,487.69" at bounding box center [162, 245] width 68 height 23
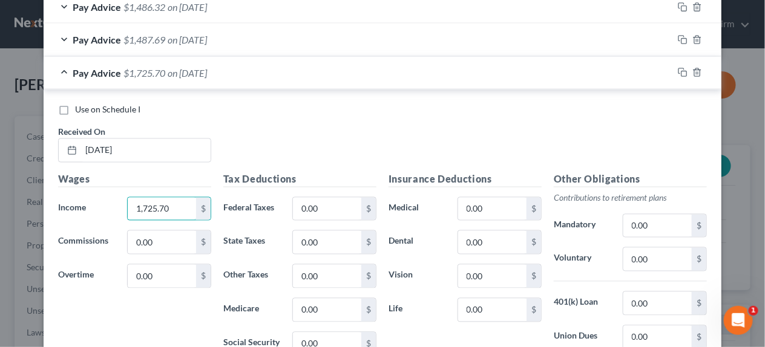
scroll to position [673, 0]
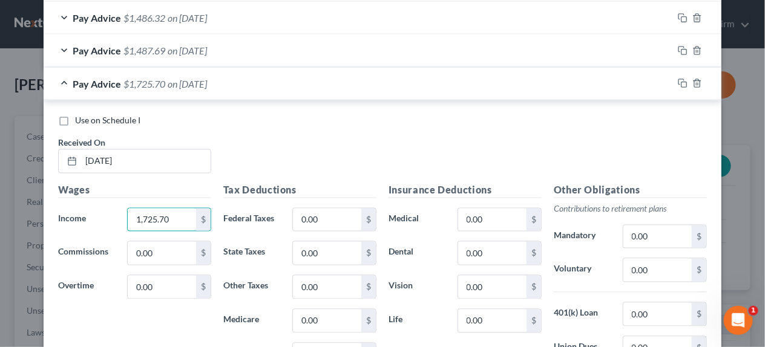
type input "1,725.70"
click at [681, 82] on rect "button" at bounding box center [683, 84] width 5 height 5
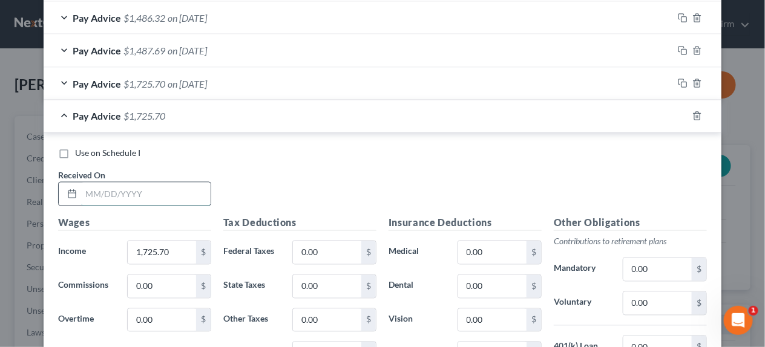
click at [119, 190] on input "text" at bounding box center [145, 194] width 129 height 23
type input "[DATE]"
click at [163, 246] on input "1,725.70" at bounding box center [162, 252] width 68 height 23
type input "1,475.99"
click at [680, 117] on icon "button" at bounding box center [683, 116] width 10 height 10
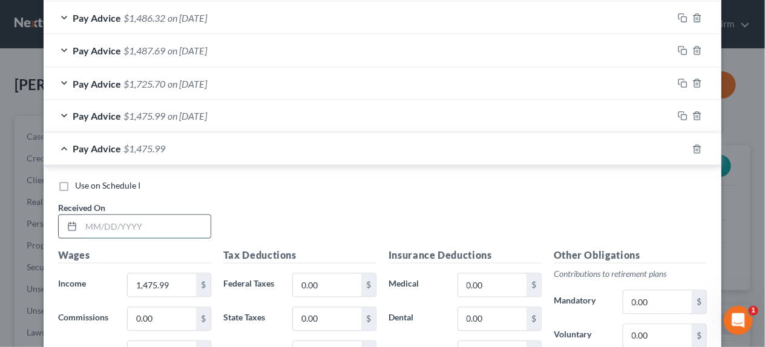
drag, startPoint x: 120, startPoint y: 231, endPoint x: 129, endPoint y: 221, distance: 13.3
click at [120, 231] on input "text" at bounding box center [145, 226] width 129 height 23
type input "[DATE]"
click at [162, 287] on input "1,475.99" at bounding box center [162, 285] width 68 height 23
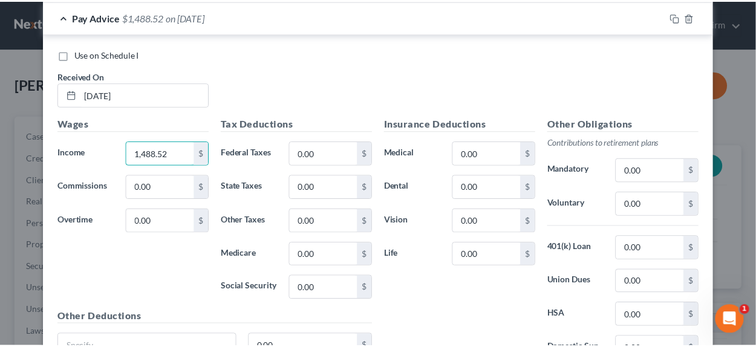
scroll to position [920, 0]
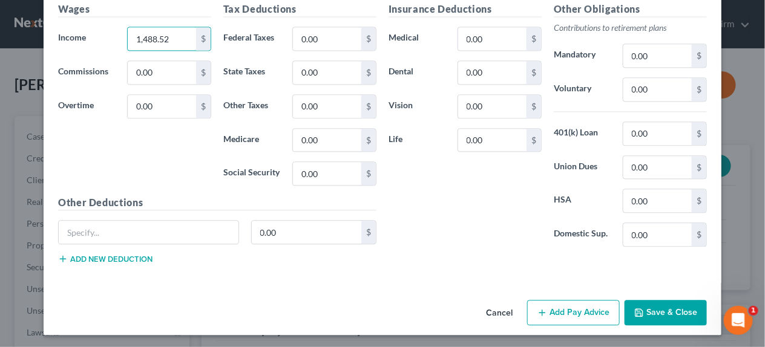
type input "1,488.52"
click at [677, 308] on button "Save & Close" at bounding box center [665, 312] width 82 height 25
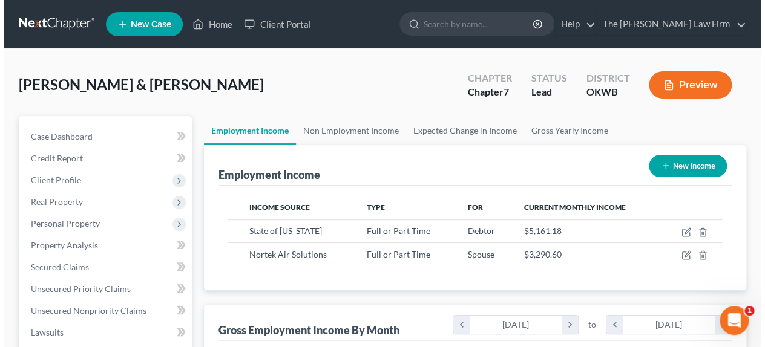
scroll to position [604902, 604816]
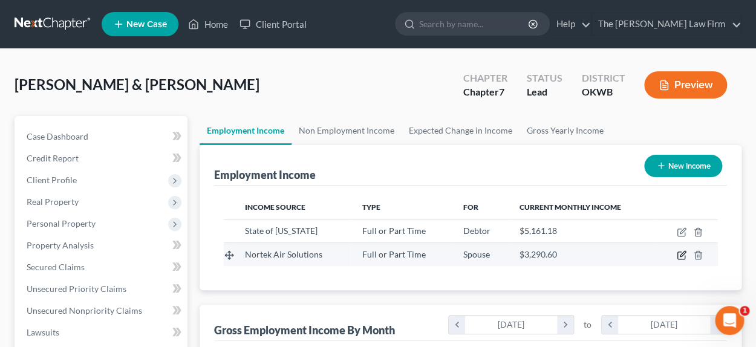
click at [679, 255] on icon "button" at bounding box center [682, 256] width 10 height 10
select select "0"
select select "37"
select select "2"
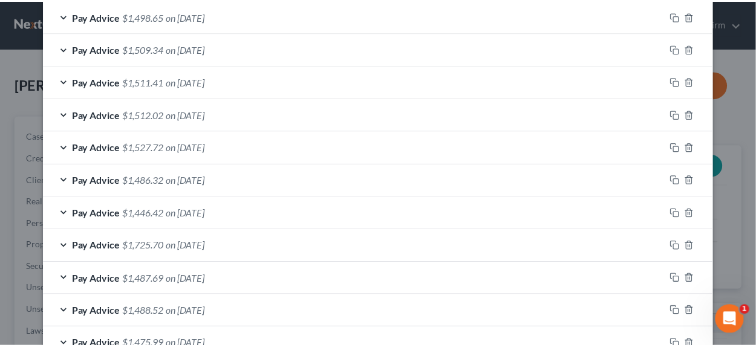
scroll to position [557, 0]
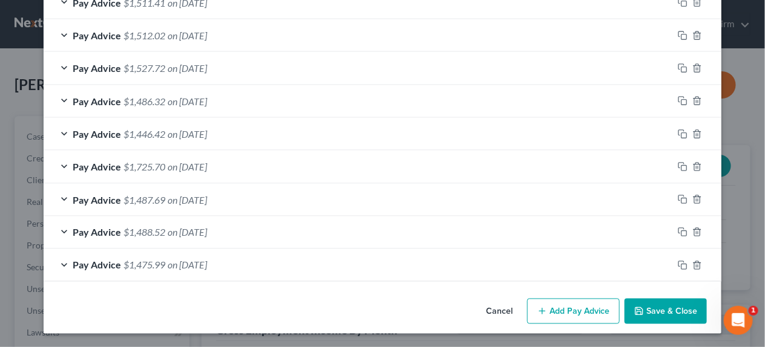
click at [684, 307] on button "Save & Close" at bounding box center [665, 311] width 82 height 25
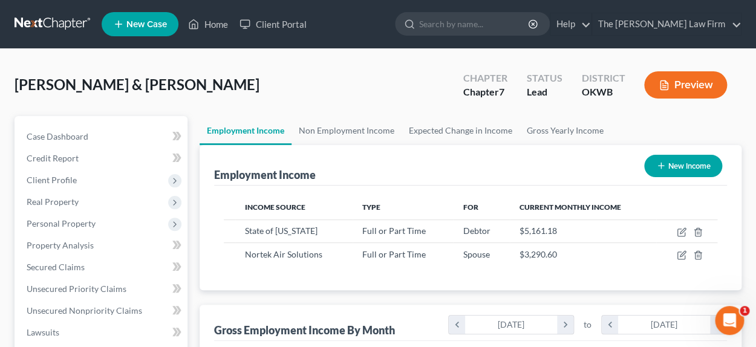
scroll to position [604902, 604816]
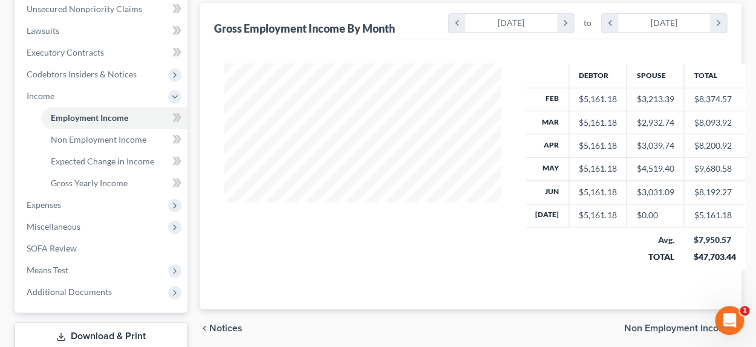
click at [668, 324] on span "Non Employment Income" at bounding box center [678, 329] width 108 height 10
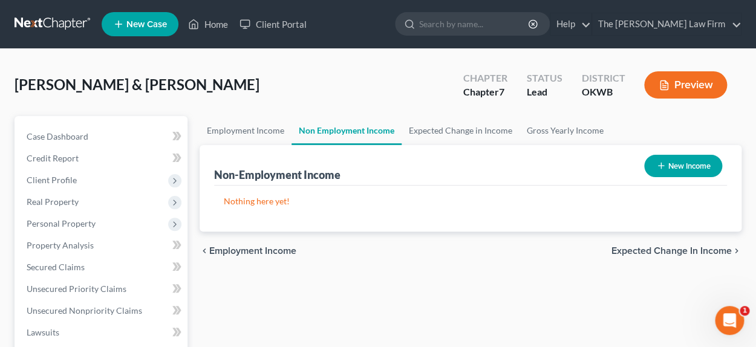
click at [638, 254] on span "Expected Change in Income" at bounding box center [672, 251] width 120 height 10
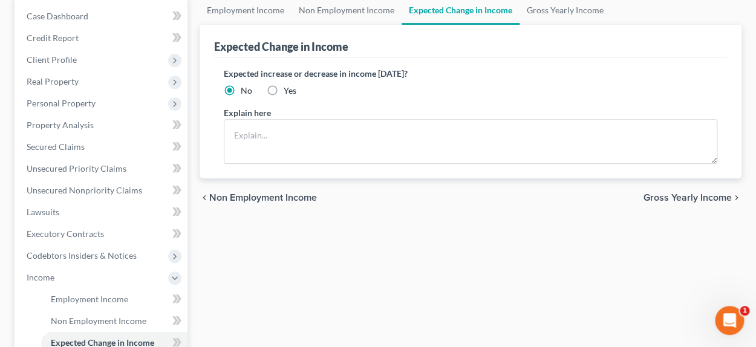
click at [686, 198] on span "Gross Yearly Income" at bounding box center [688, 198] width 88 height 10
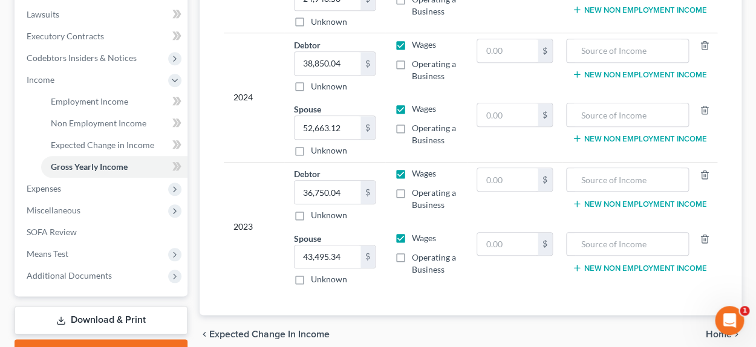
scroll to position [363, 0]
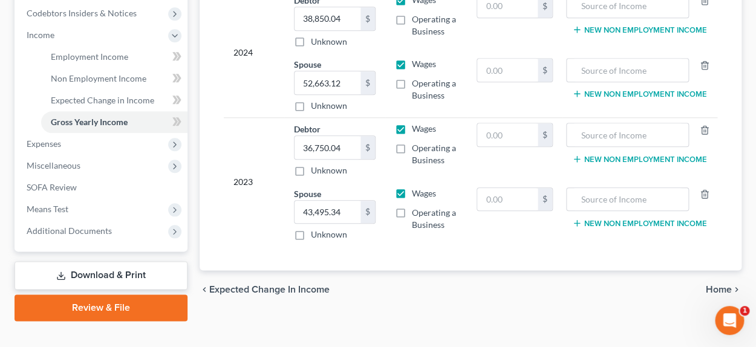
click at [715, 285] on span "Home" at bounding box center [719, 290] width 26 height 10
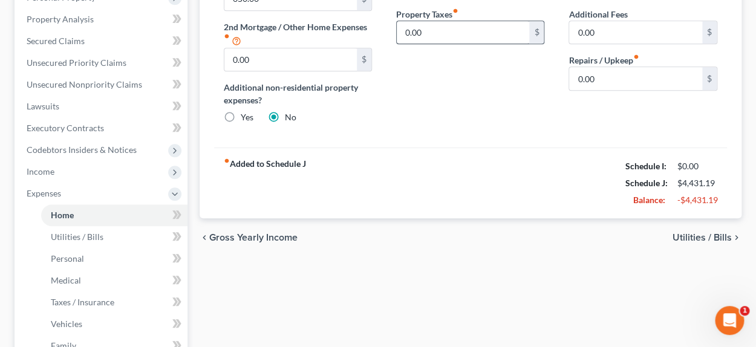
scroll to position [302, 0]
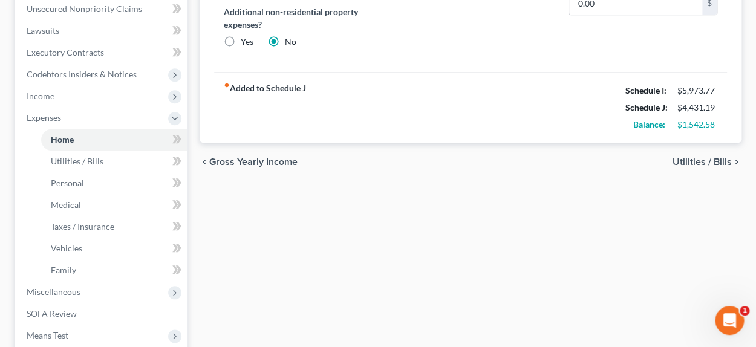
click at [706, 159] on span "Utilities / Bills" at bounding box center [702, 162] width 59 height 10
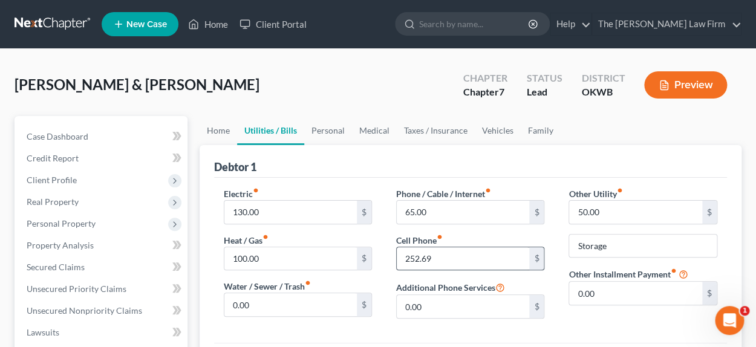
scroll to position [241, 0]
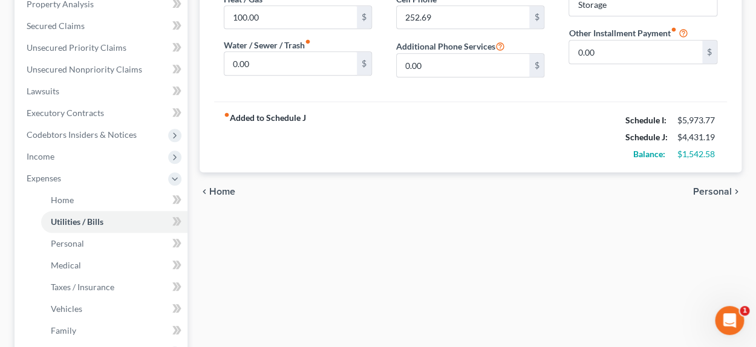
click at [698, 188] on span "Personal" at bounding box center [712, 192] width 39 height 10
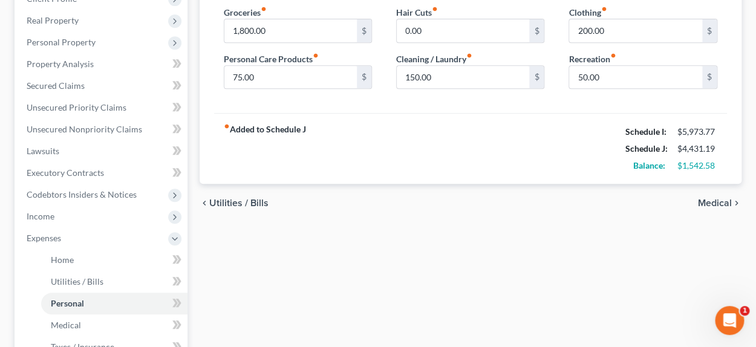
click at [713, 201] on span "Medical" at bounding box center [715, 203] width 34 height 10
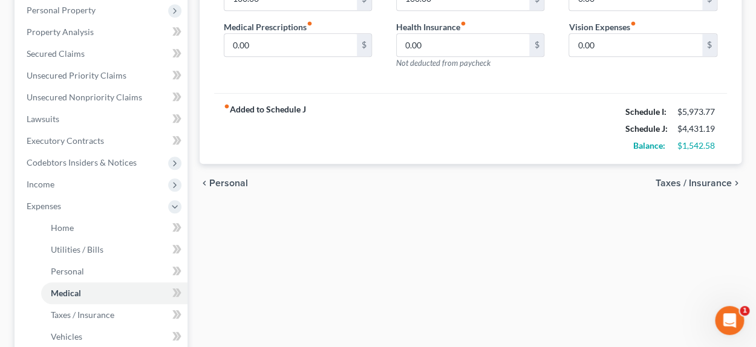
scroll to position [241, 0]
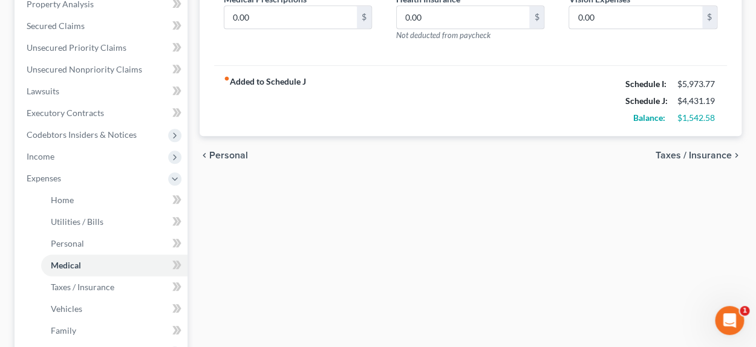
click at [695, 156] on span "Taxes / Insurance" at bounding box center [694, 156] width 76 height 10
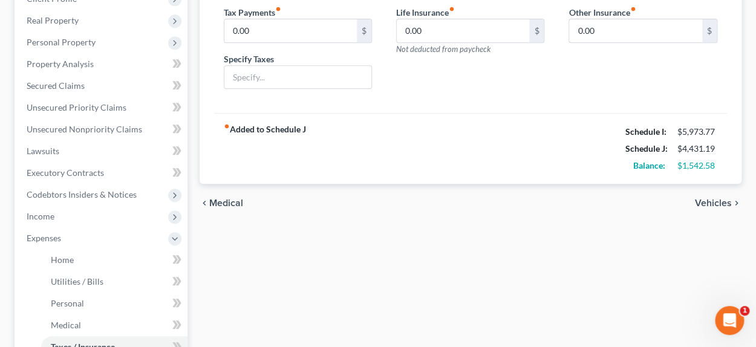
click at [726, 205] on span "Vehicles" at bounding box center [713, 203] width 37 height 10
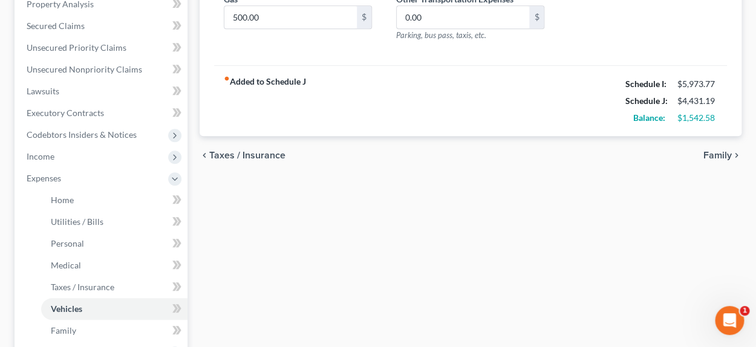
click at [726, 154] on span "Family" at bounding box center [718, 156] width 28 height 10
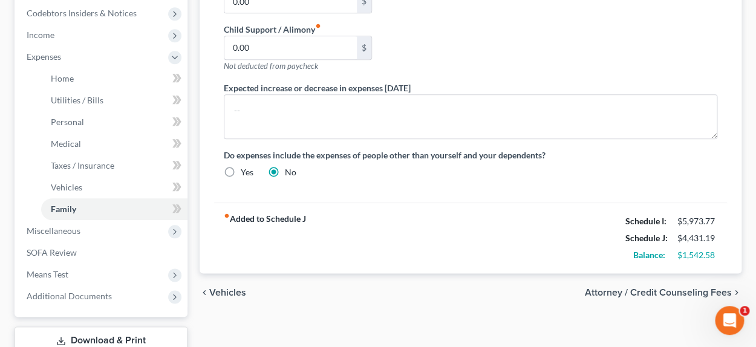
click at [672, 291] on span "Attorney / Credit Counseling Fees" at bounding box center [658, 293] width 147 height 10
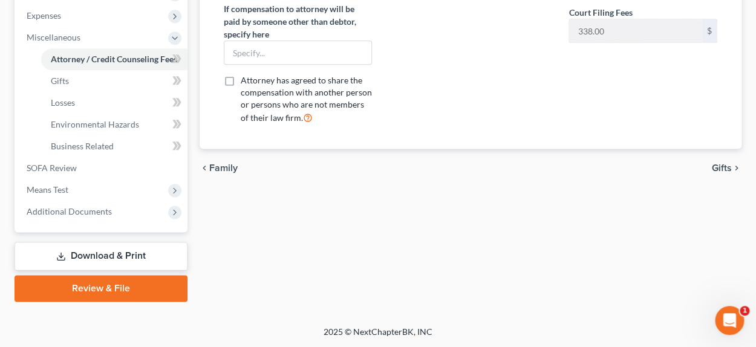
click at [718, 166] on span "Gifts" at bounding box center [722, 168] width 20 height 10
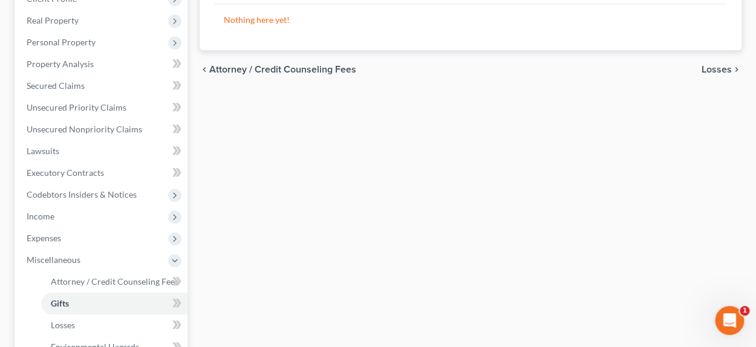
click at [723, 153] on div "Attorney / Credit Counseling Fees Gifts Losses Environmental Hazards Business R…" at bounding box center [471, 230] width 555 height 590
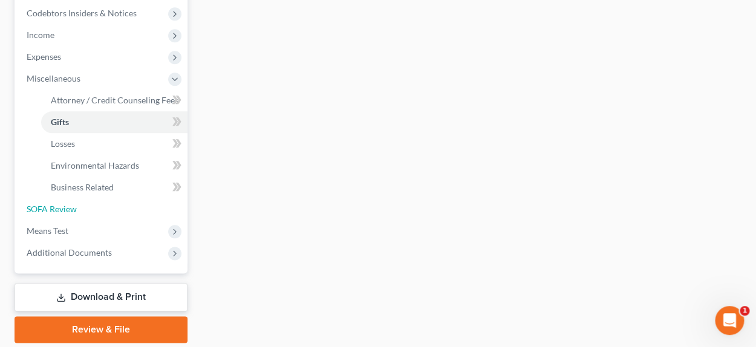
drag, startPoint x: 76, startPoint y: 208, endPoint x: 247, endPoint y: 205, distance: 171.3
click at [76, 208] on span "SOFA Review" at bounding box center [52, 209] width 50 height 10
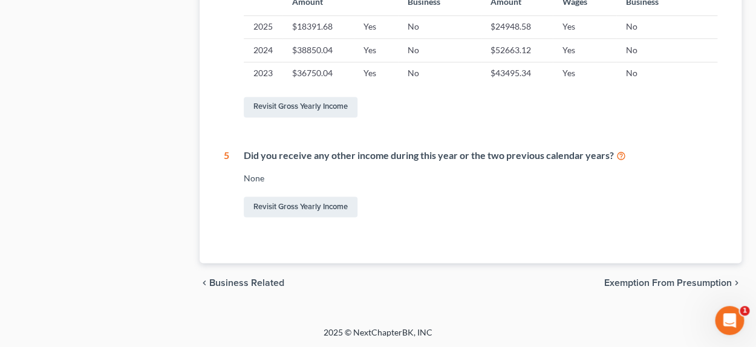
click at [651, 281] on span "Exemption from Presumption" at bounding box center [669, 283] width 128 height 10
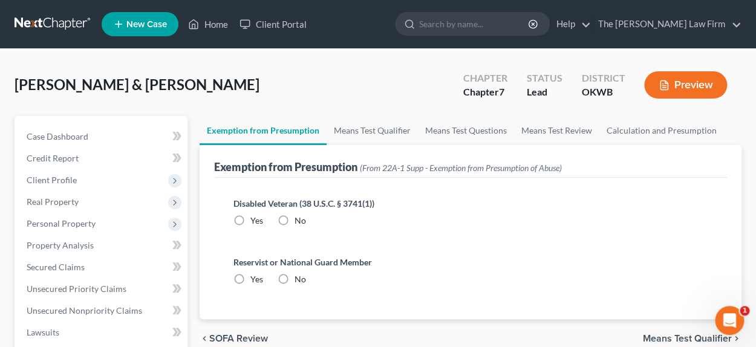
click at [295, 217] on label "No" at bounding box center [300, 221] width 11 height 12
click at [300, 217] on input "No" at bounding box center [304, 219] width 8 height 8
radio input "true"
click at [295, 280] on label "No" at bounding box center [300, 280] width 11 height 12
click at [300, 280] on input "No" at bounding box center [304, 278] width 8 height 8
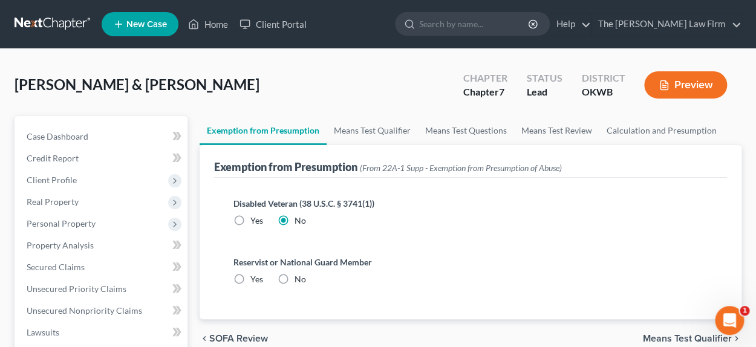
radio input "true"
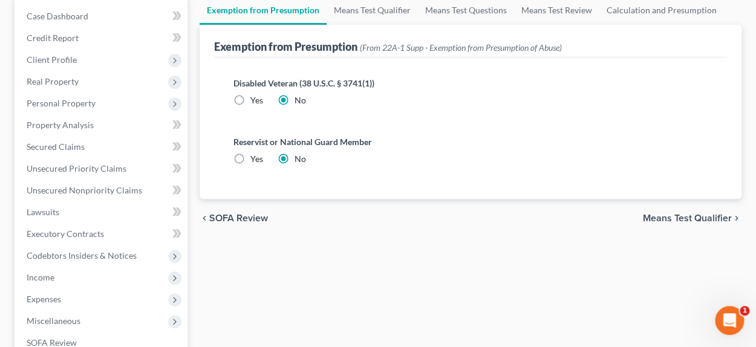
click at [663, 220] on span "Means Test Qualifier" at bounding box center [687, 219] width 89 height 10
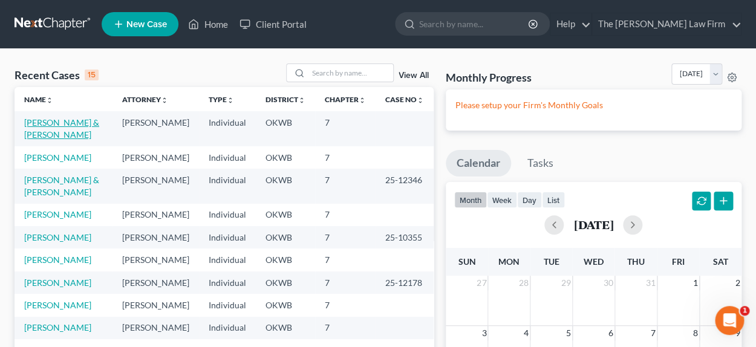
click at [68, 125] on link "[PERSON_NAME] & [PERSON_NAME]" at bounding box center [61, 128] width 75 height 22
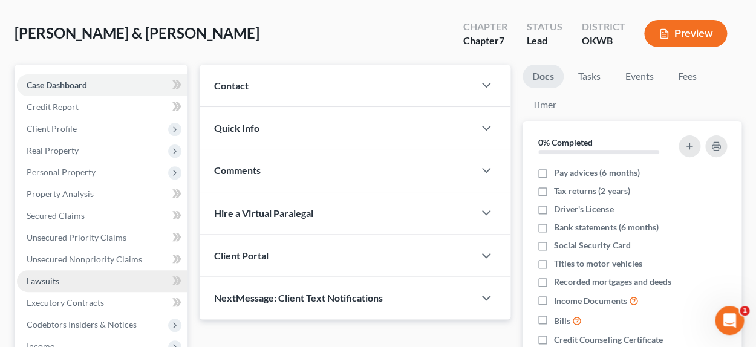
scroll to position [120, 0]
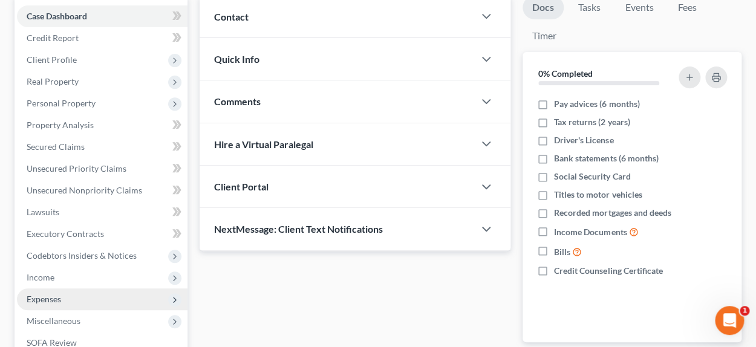
drag, startPoint x: 55, startPoint y: 293, endPoint x: 82, endPoint y: 292, distance: 26.7
click at [56, 294] on span "Expenses" at bounding box center [44, 299] width 34 height 10
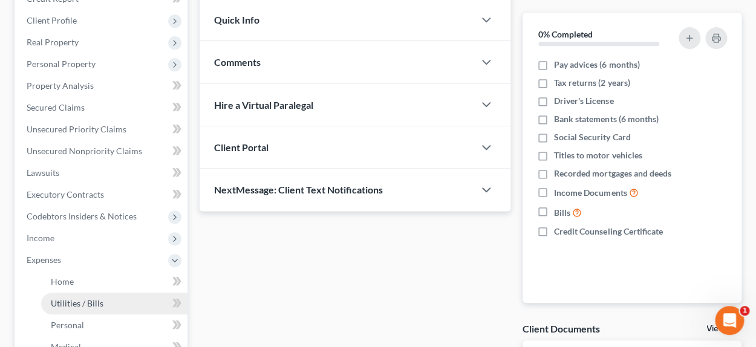
scroll to position [182, 0]
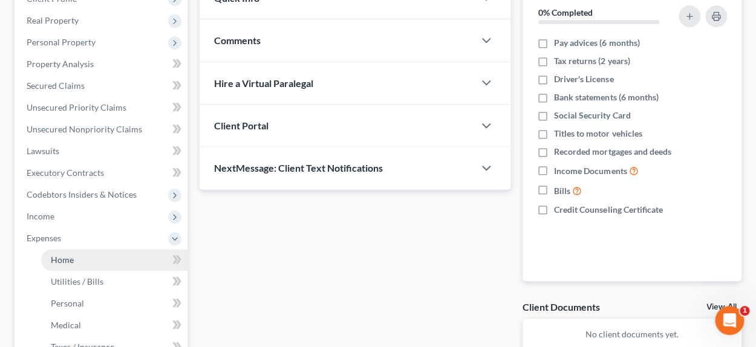
click at [78, 257] on link "Home" at bounding box center [114, 260] width 146 height 22
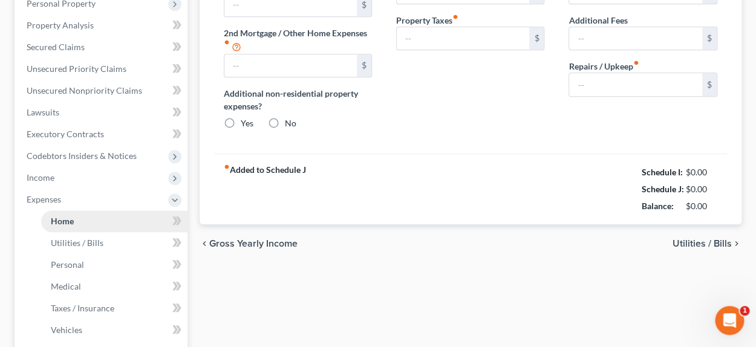
scroll to position [199, 0]
type input "650.00"
type input "0.00"
radio input "true"
type input "18.50"
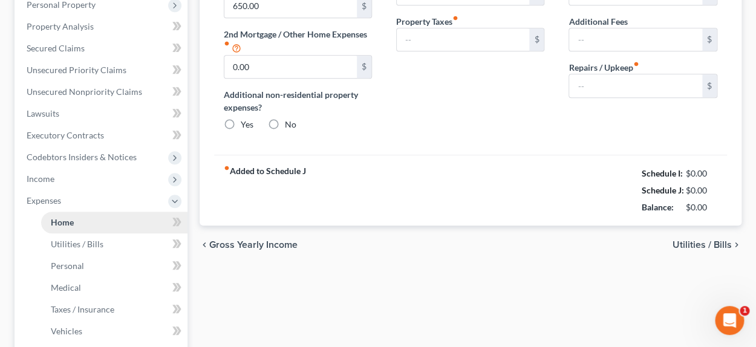
type input "0.00"
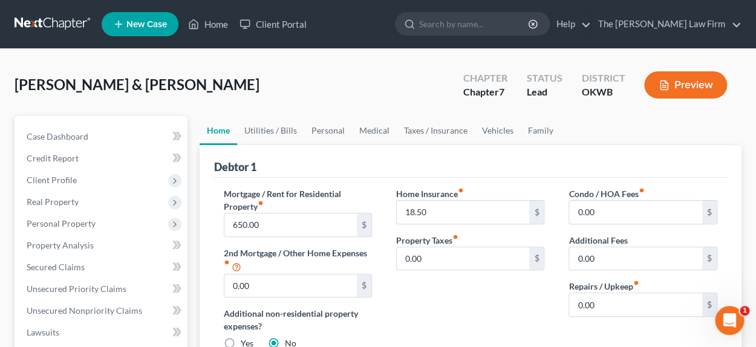
scroll to position [60, 0]
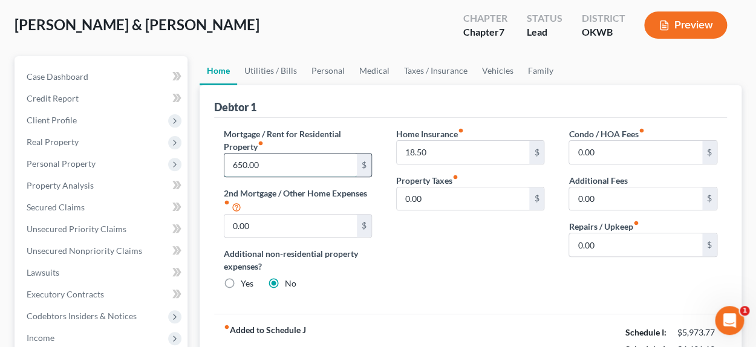
click at [268, 166] on input "650.00" at bounding box center [290, 165] width 133 height 23
click at [283, 228] on input "0.00" at bounding box center [290, 226] width 133 height 23
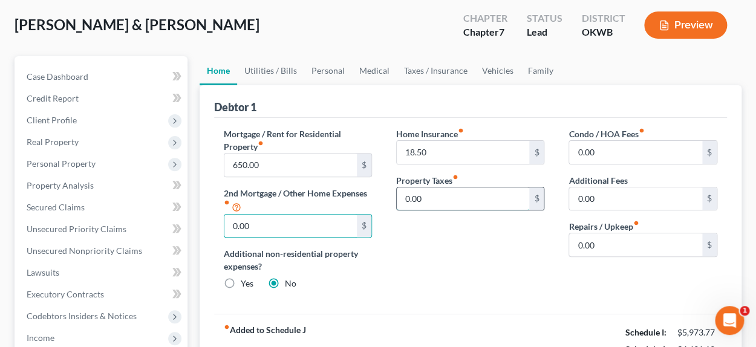
click at [454, 194] on input "0.00" at bounding box center [463, 199] width 133 height 23
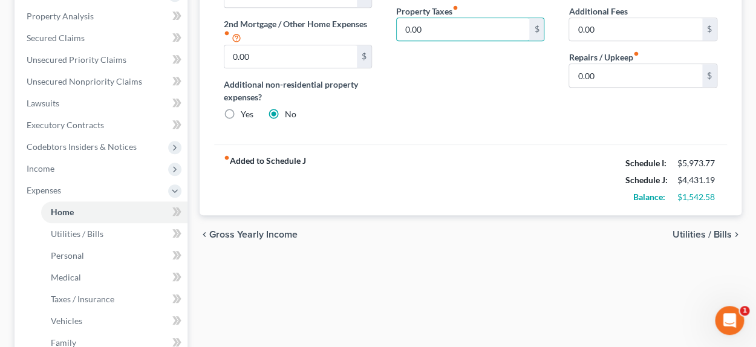
scroll to position [241, 0]
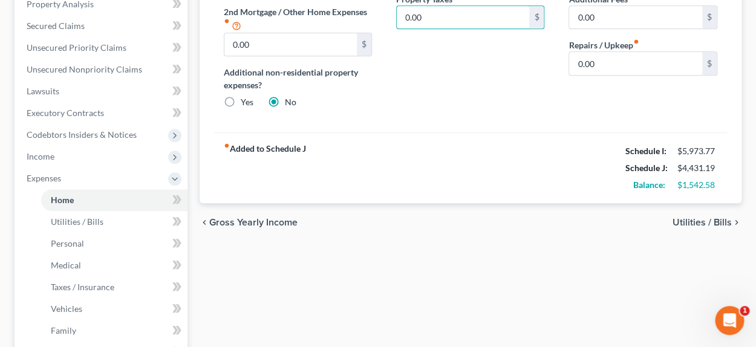
click at [695, 223] on span "Utilities / Bills" at bounding box center [702, 223] width 59 height 10
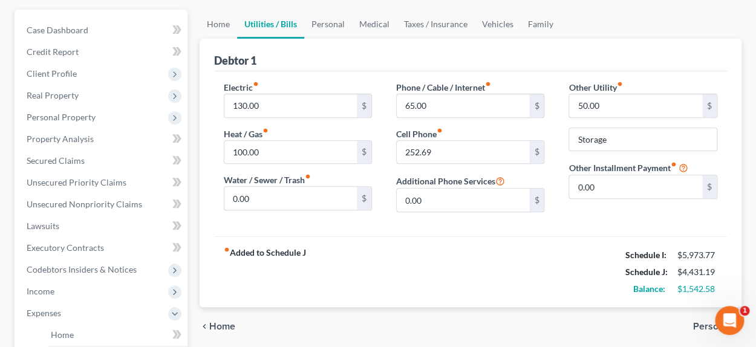
scroll to position [182, 0]
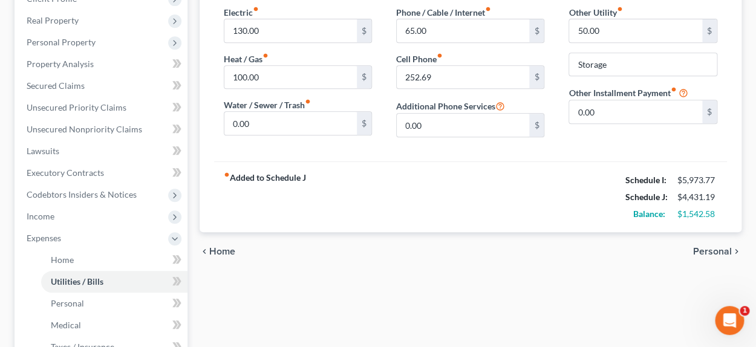
click at [707, 248] on span "Personal" at bounding box center [712, 252] width 39 height 10
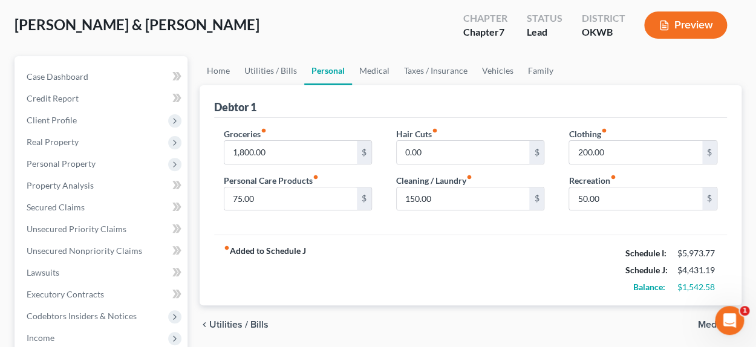
scroll to position [182, 0]
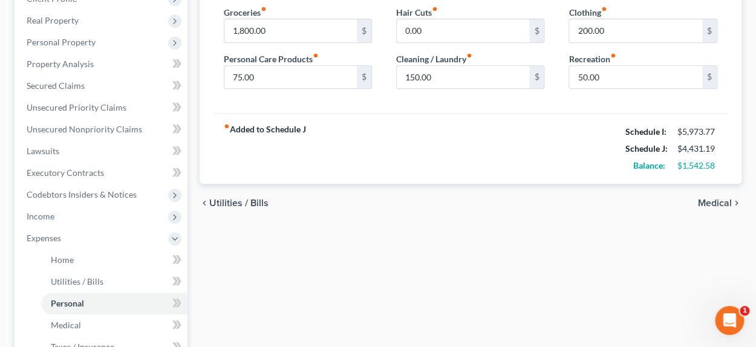
click at [723, 203] on span "Medical" at bounding box center [715, 203] width 34 height 10
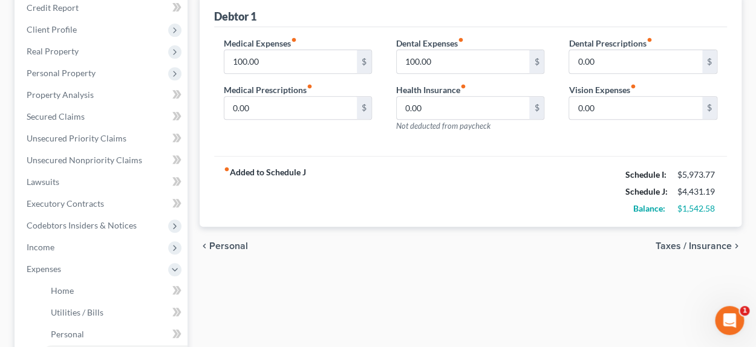
scroll to position [120, 0]
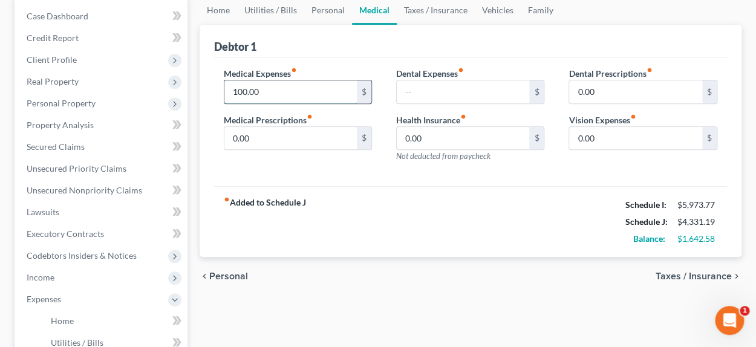
click at [272, 97] on input "100.00" at bounding box center [290, 91] width 133 height 23
type input "200.00"
drag, startPoint x: 680, startPoint y: 275, endPoint x: 673, endPoint y: 275, distance: 6.7
click at [680, 275] on span "Taxes / Insurance" at bounding box center [694, 277] width 76 height 10
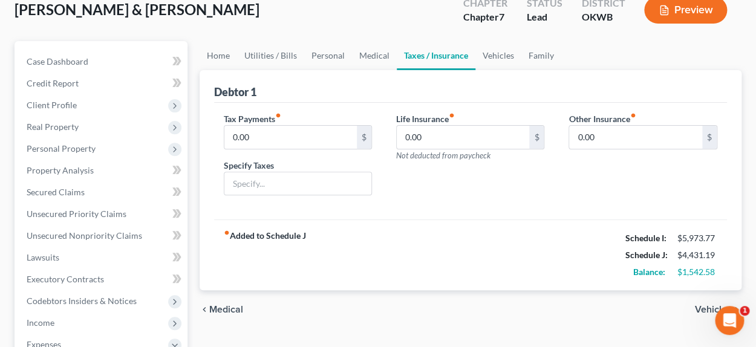
scroll to position [182, 0]
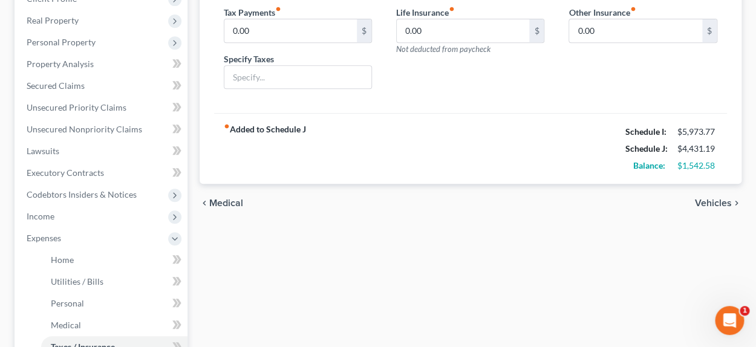
click at [711, 201] on span "Vehicles" at bounding box center [713, 203] width 37 height 10
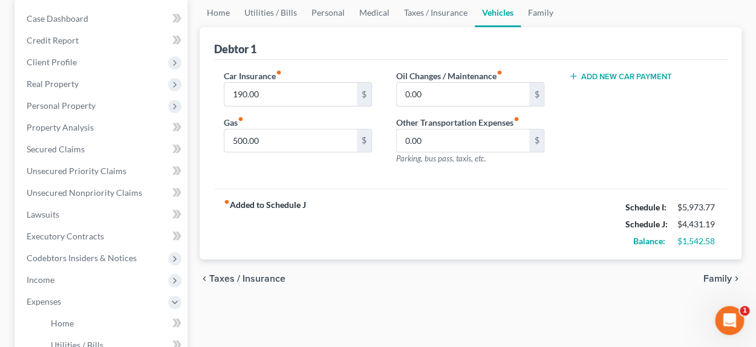
scroll to position [120, 0]
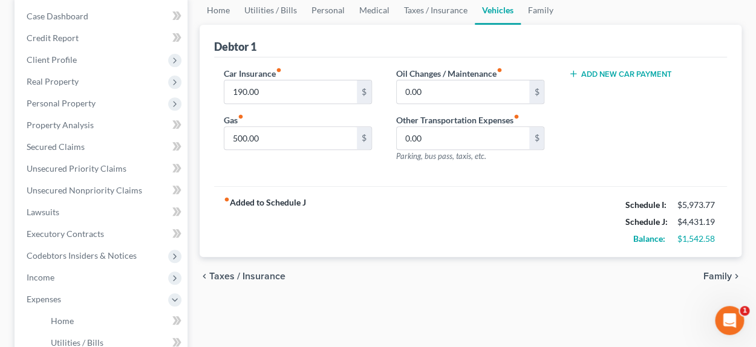
click at [708, 277] on span "Family" at bounding box center [718, 277] width 28 height 10
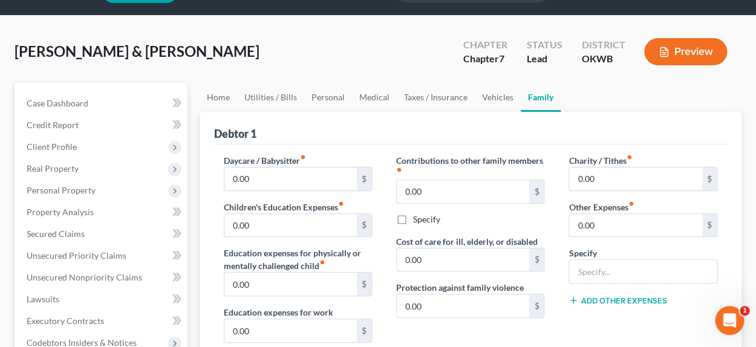
scroll to position [60, 0]
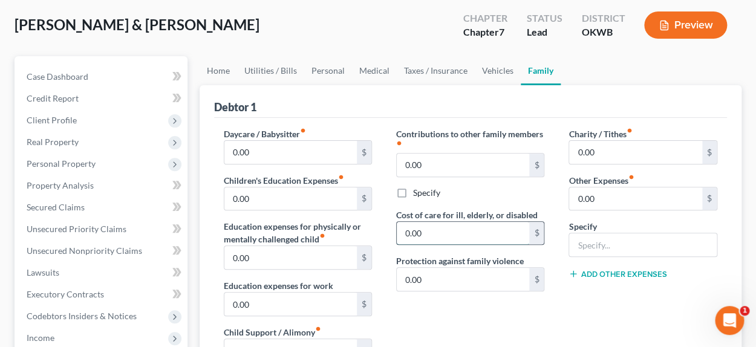
click at [444, 235] on input "0.00" at bounding box center [463, 233] width 133 height 23
type input "200.00"
click at [451, 283] on input "0.00" at bounding box center [463, 279] width 133 height 23
click at [435, 276] on input "0.00" at bounding box center [463, 279] width 133 height 23
click at [430, 280] on input "0.00" at bounding box center [463, 279] width 133 height 23
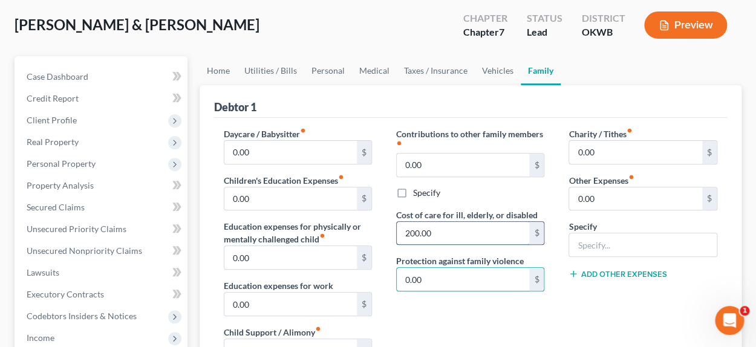
click at [441, 235] on input "200.00" at bounding box center [463, 233] width 133 height 23
click at [440, 237] on input "200.00" at bounding box center [463, 233] width 133 height 23
click at [444, 233] on input "200.00" at bounding box center [463, 233] width 133 height 23
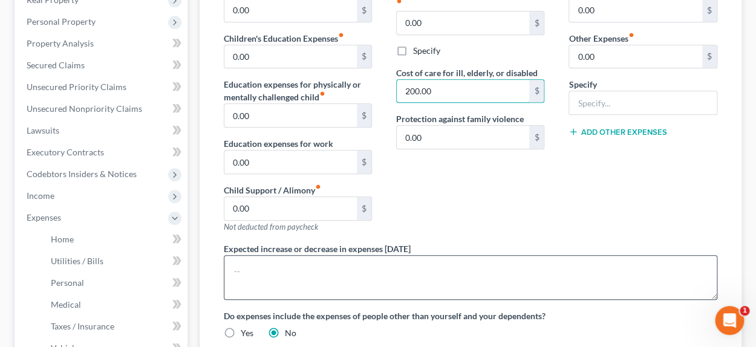
scroll to position [120, 0]
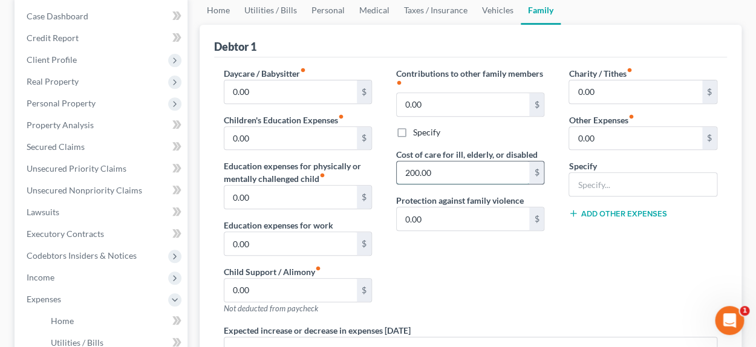
click at [464, 181] on input "200.00" at bounding box center [463, 173] width 133 height 23
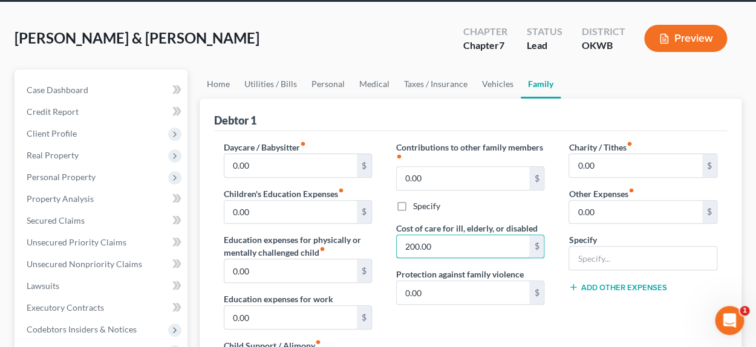
scroll to position [0, 0]
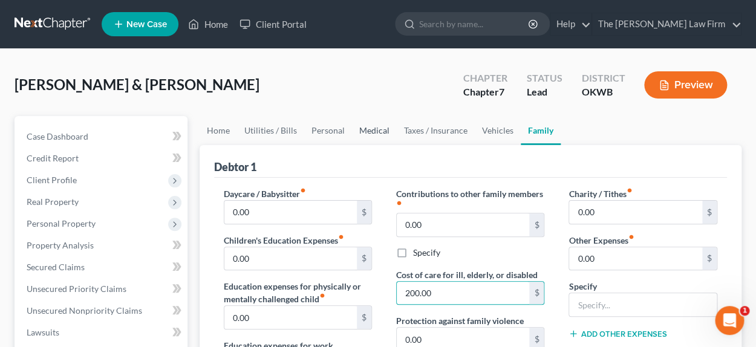
click at [385, 131] on link "Medical" at bounding box center [374, 130] width 45 height 29
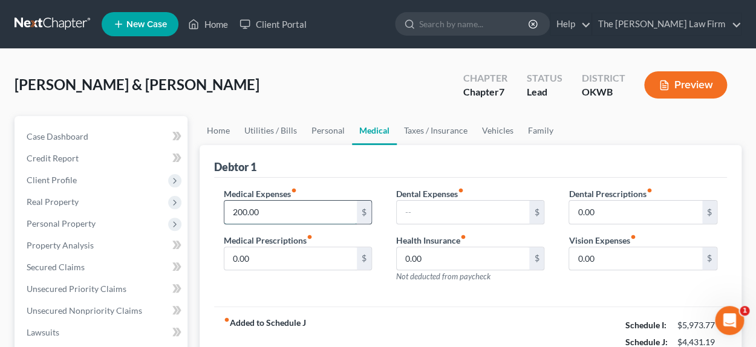
click at [268, 214] on input "200.00" at bounding box center [290, 212] width 133 height 23
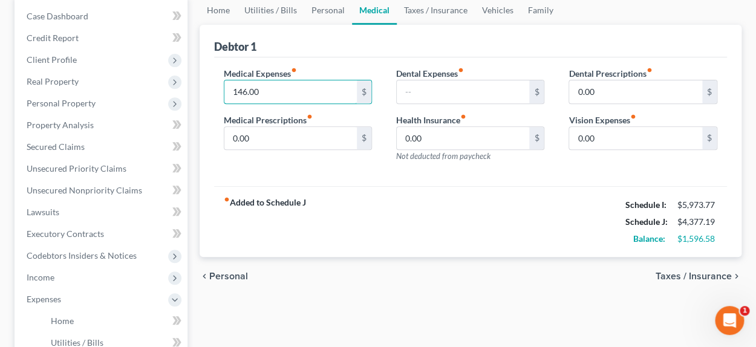
type input "146.00"
click at [671, 277] on span "Taxes / Insurance" at bounding box center [694, 277] width 76 height 10
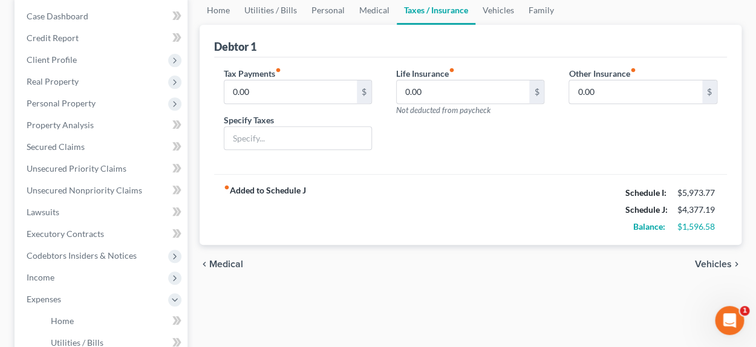
click at [727, 260] on span "Vehicles" at bounding box center [713, 265] width 37 height 10
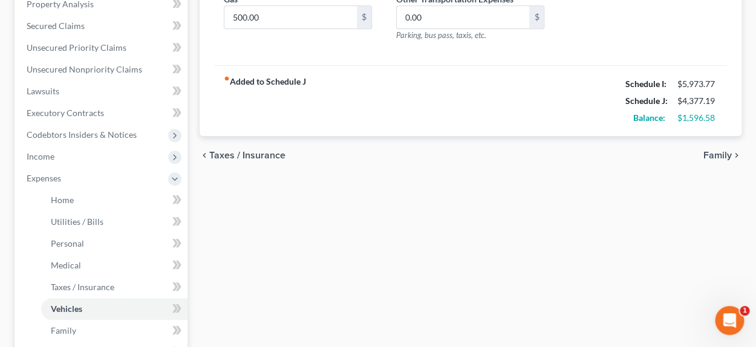
click at [715, 159] on span "Family" at bounding box center [718, 156] width 28 height 10
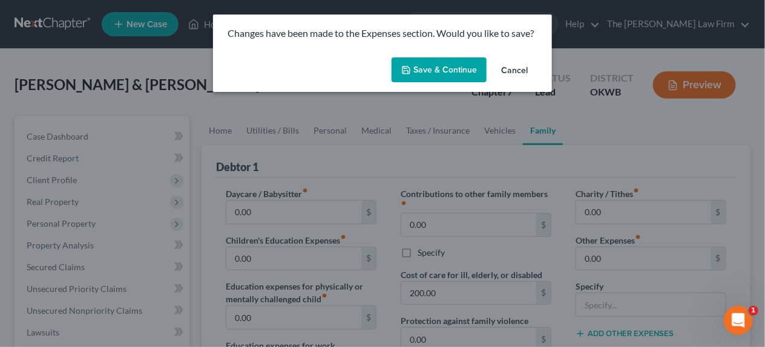
click at [434, 70] on button "Save & Continue" at bounding box center [439, 69] width 95 height 25
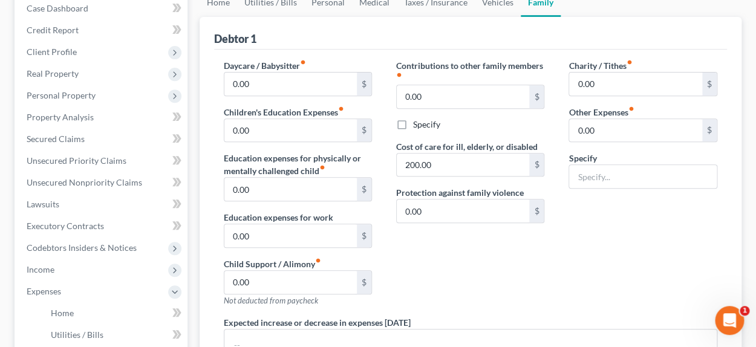
scroll to position [423, 0]
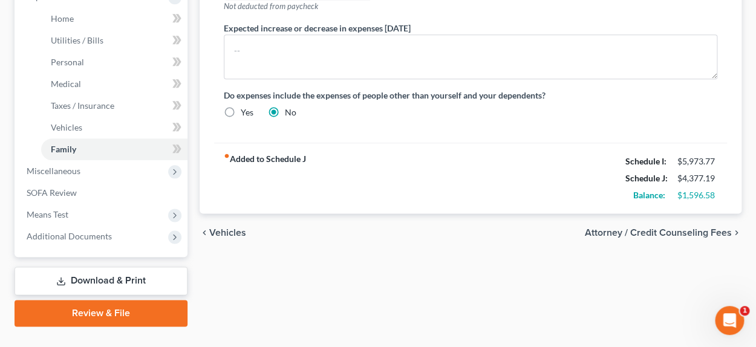
click at [677, 228] on span "Attorney / Credit Counseling Fees" at bounding box center [658, 233] width 147 height 10
